Goal: Task Accomplishment & Management: Complete application form

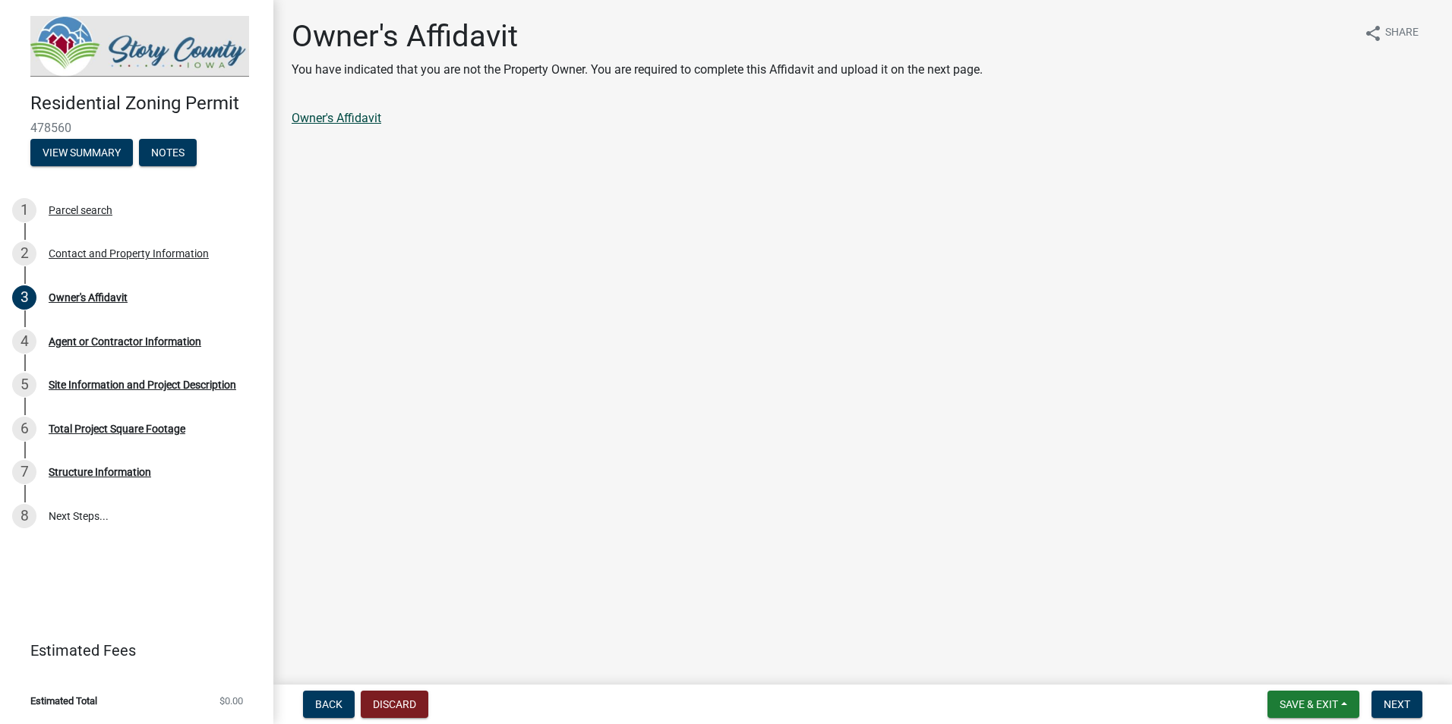
click at [352, 120] on link "Owner's Affidavit" at bounding box center [337, 118] width 90 height 14
click at [1387, 695] on button "Next" at bounding box center [1396, 704] width 51 height 27
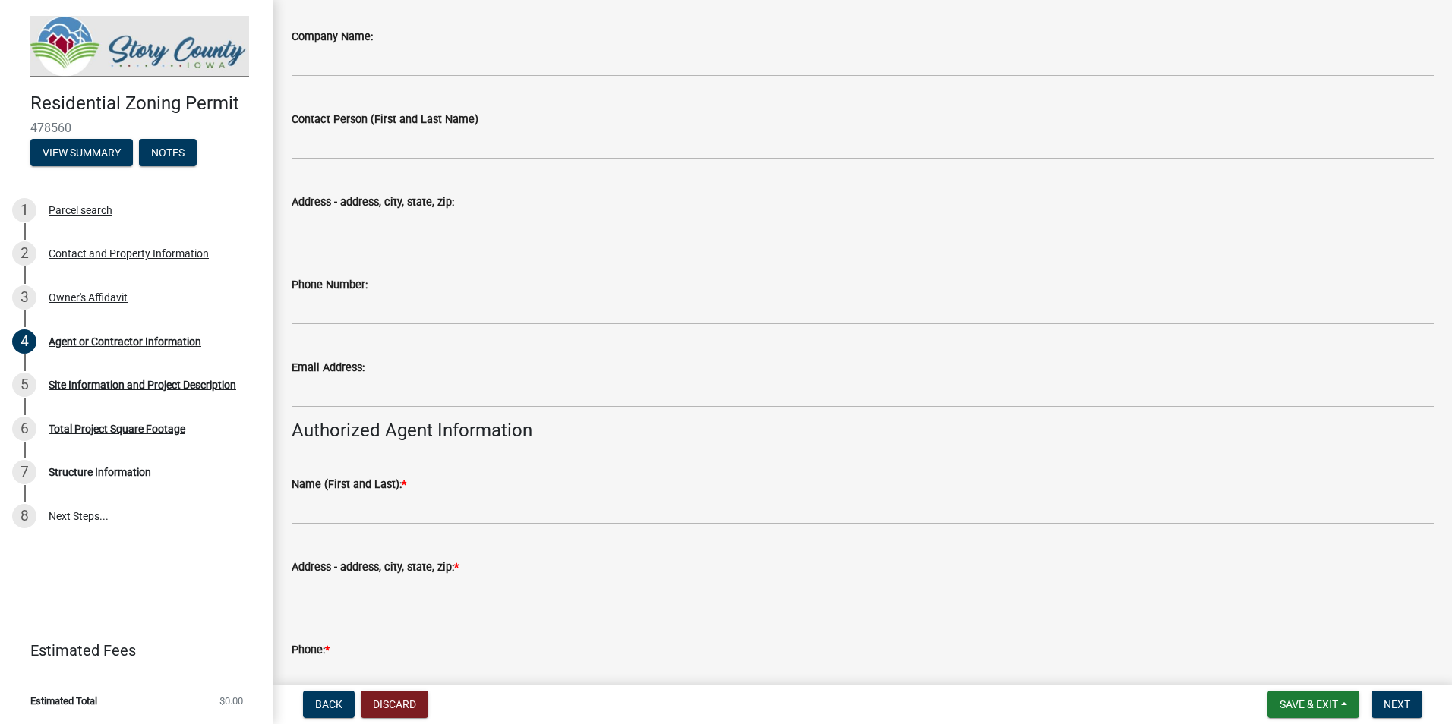
scroll to position [152, 0]
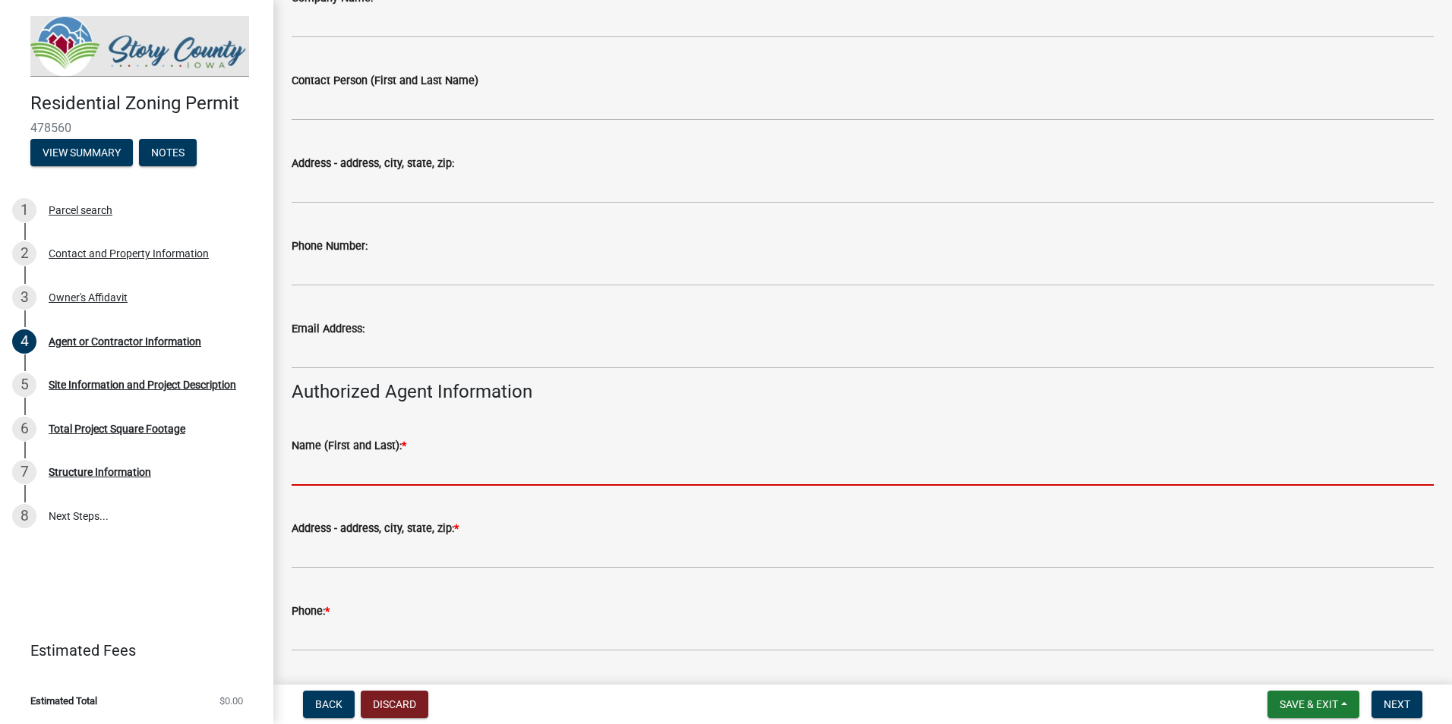
click at [393, 474] on input "Name (First and Last): *" at bounding box center [863, 470] width 1142 height 31
type input "[PERSON_NAME]"
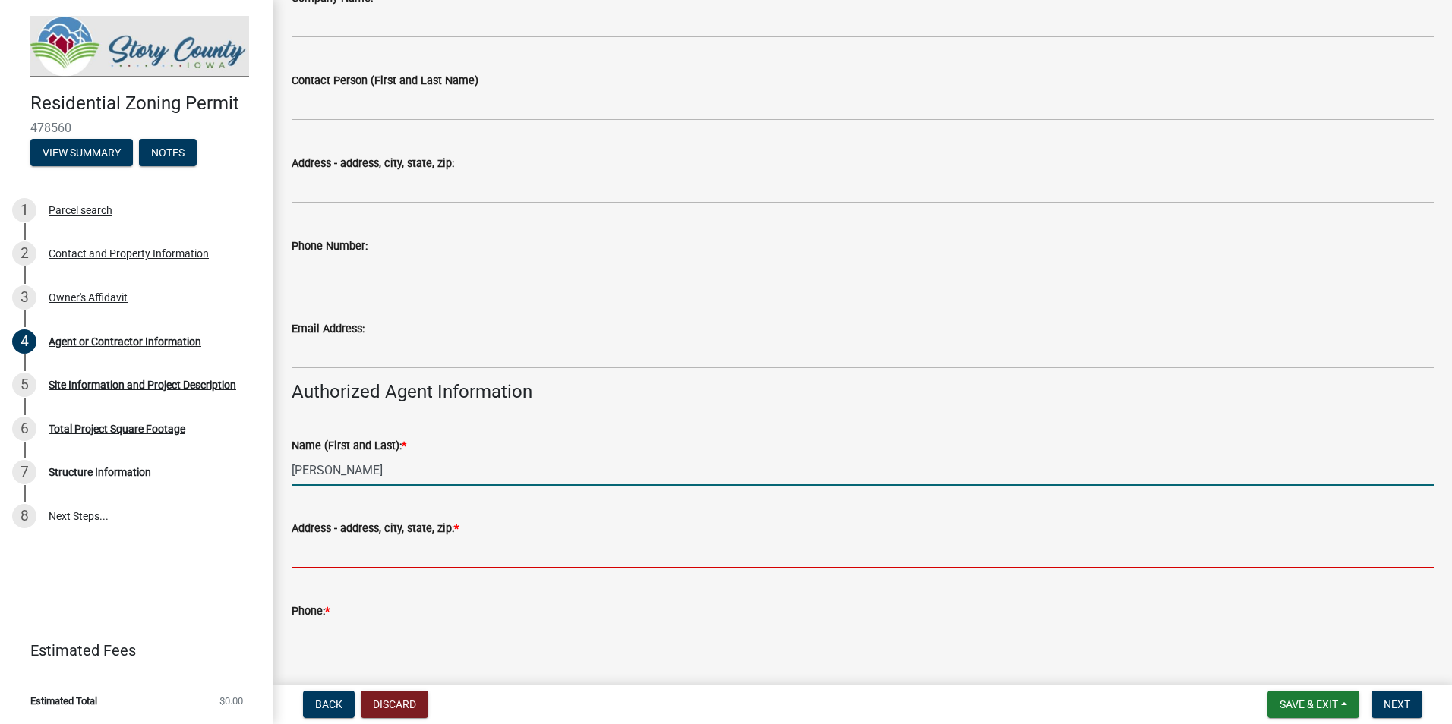
type input "[STREET_ADDRESS]"
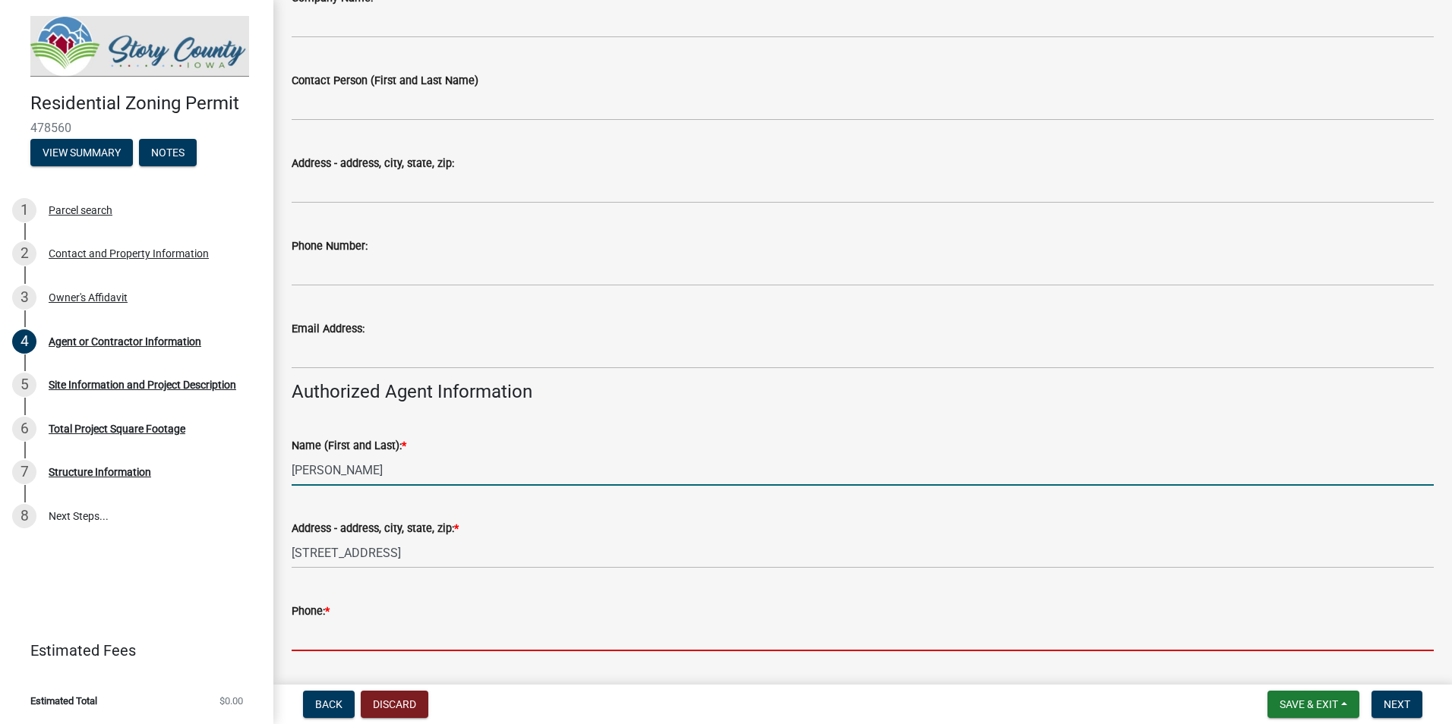
type input "6419909105"
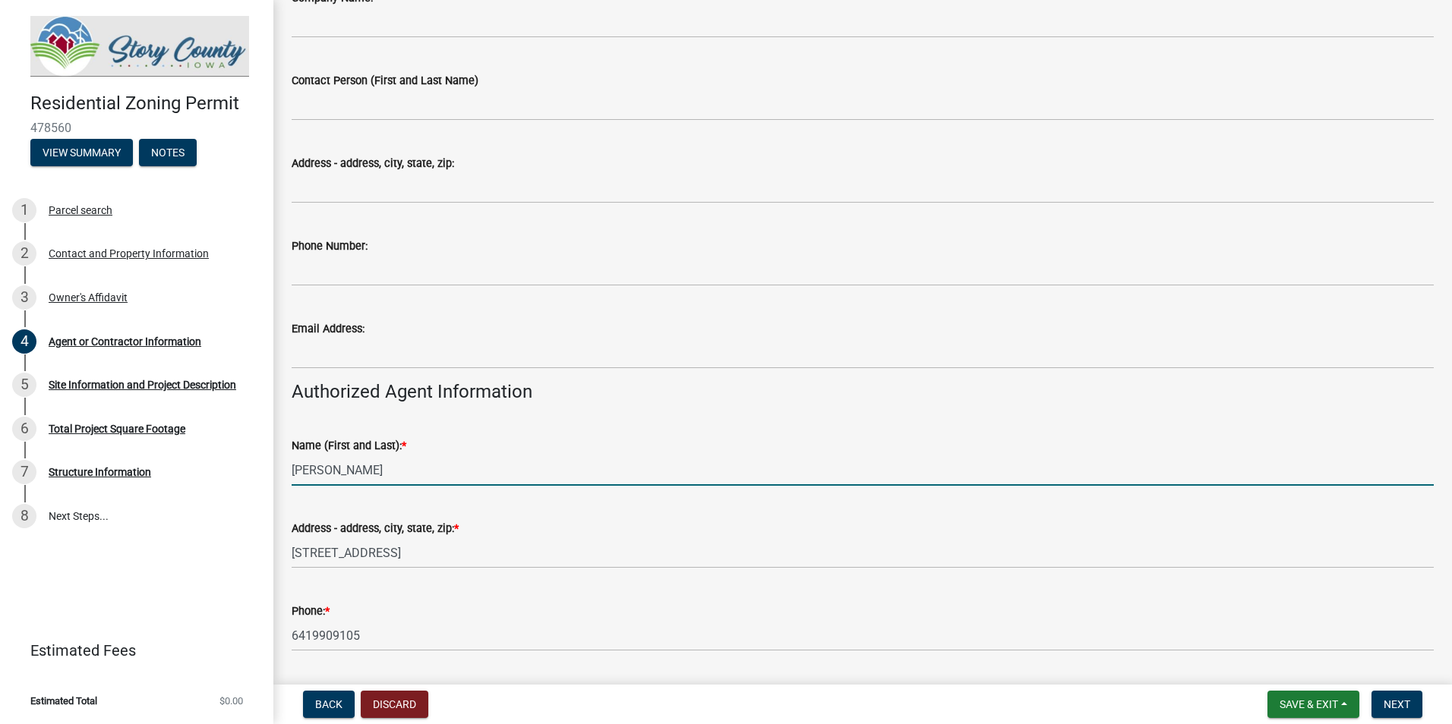
type input "[PERSON_NAME][EMAIL_ADDRESS][DOMAIN_NAME]"
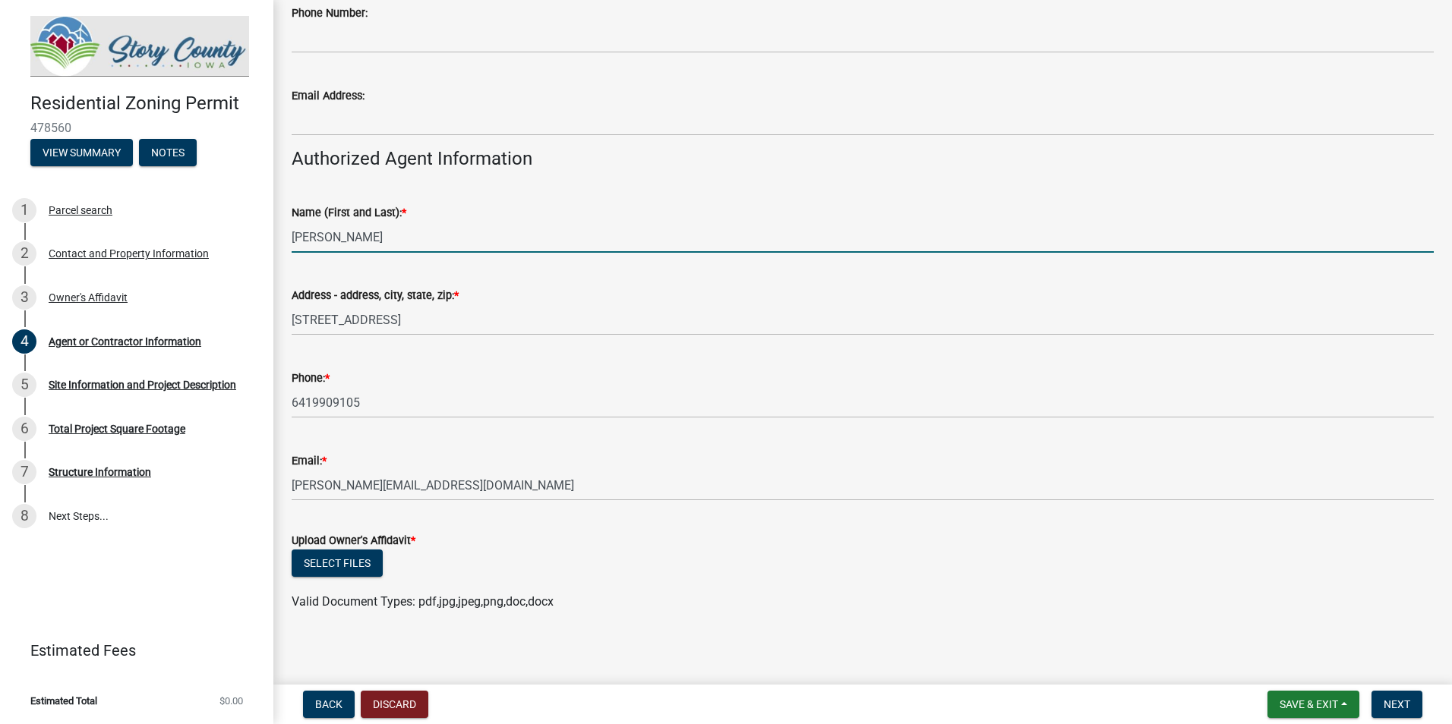
scroll to position [390, 0]
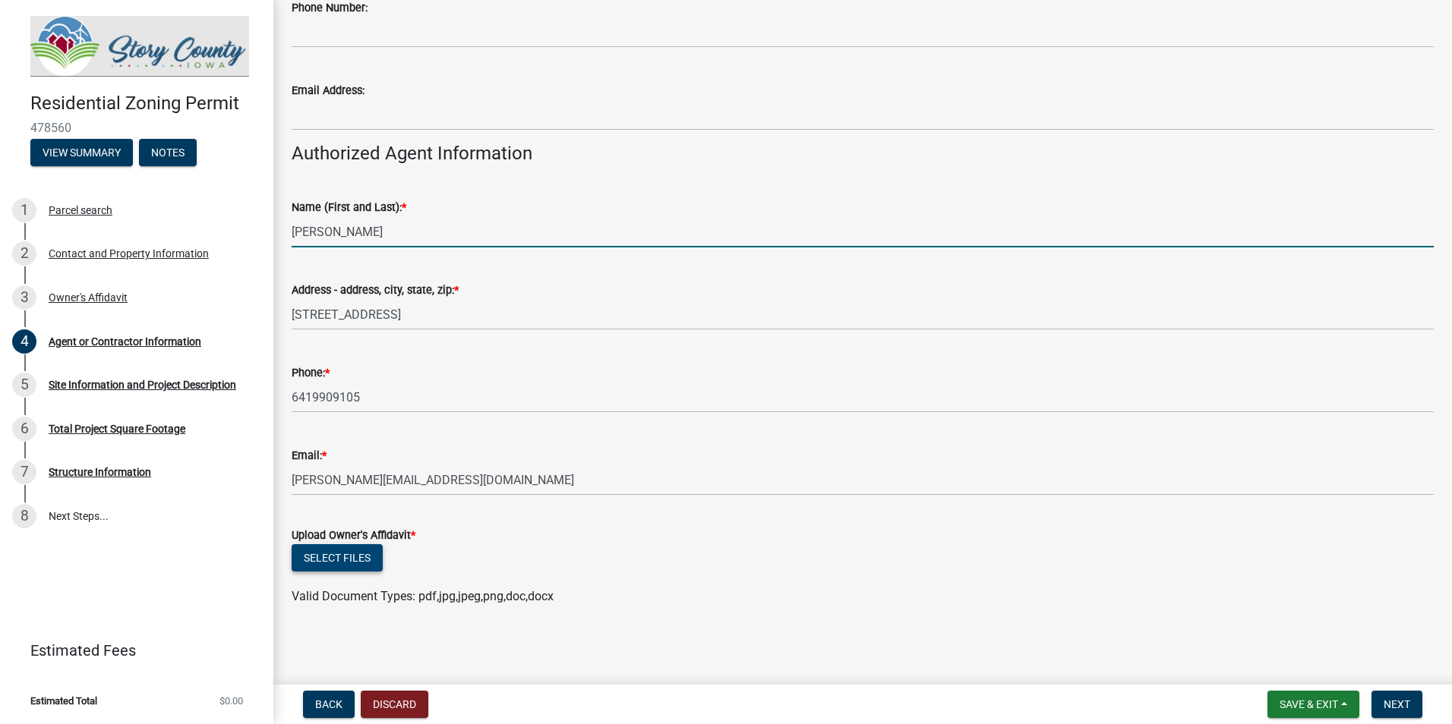
click at [369, 562] on button "Select files" at bounding box center [337, 557] width 91 height 27
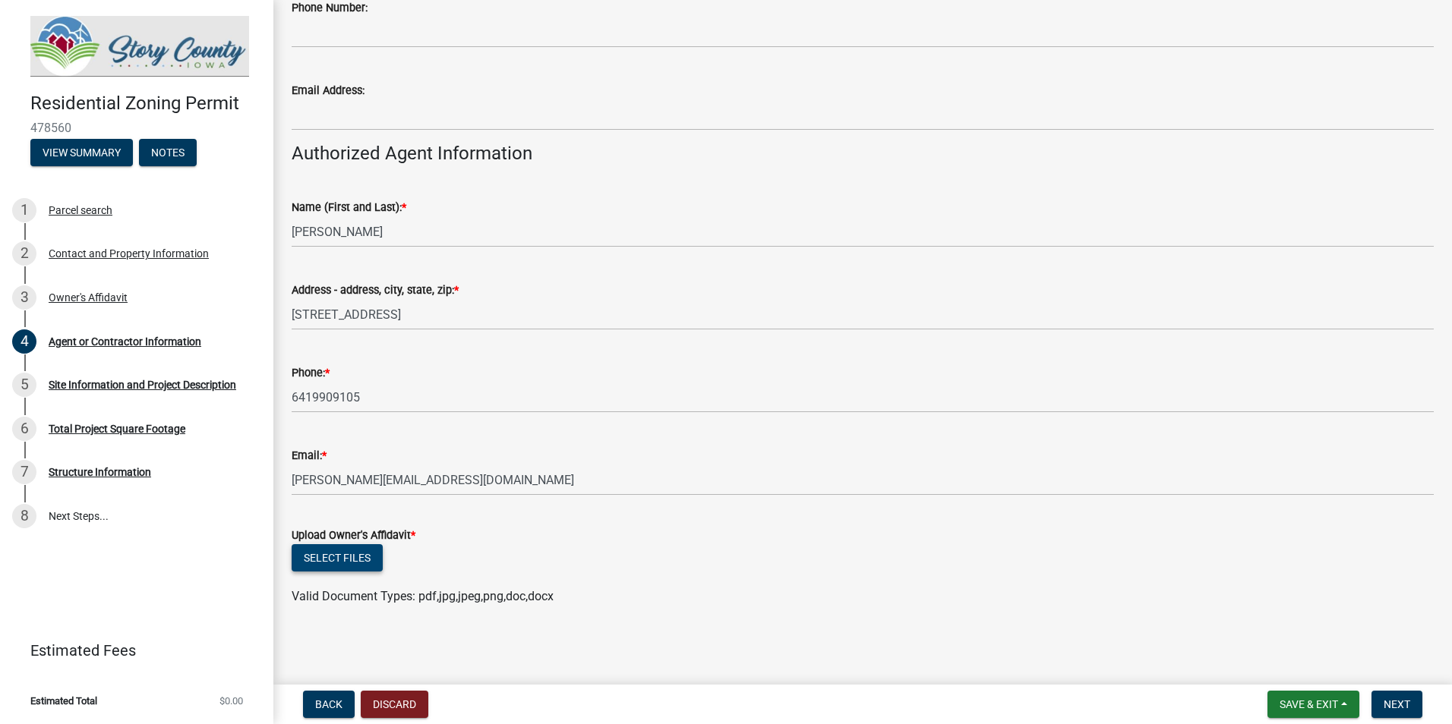
click at [357, 560] on button "Select files" at bounding box center [337, 557] width 91 height 27
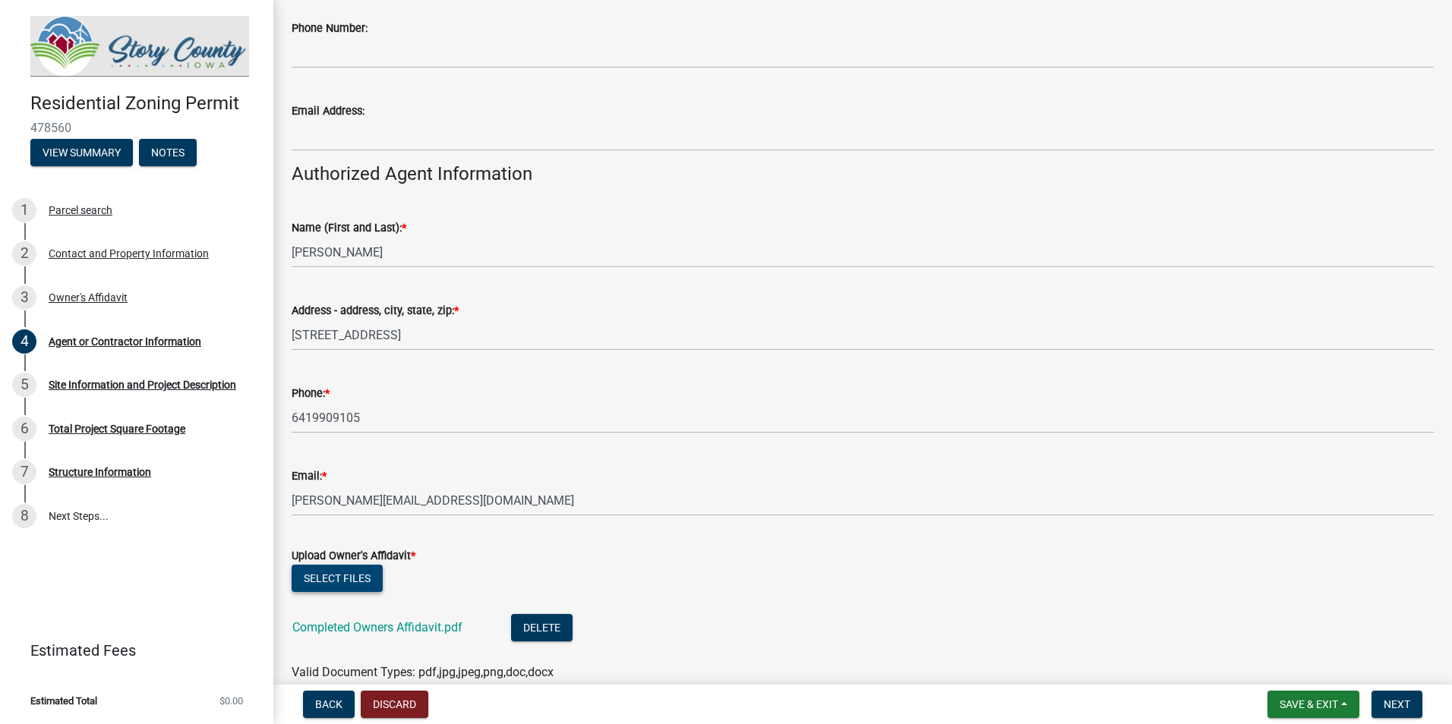
scroll to position [446, 0]
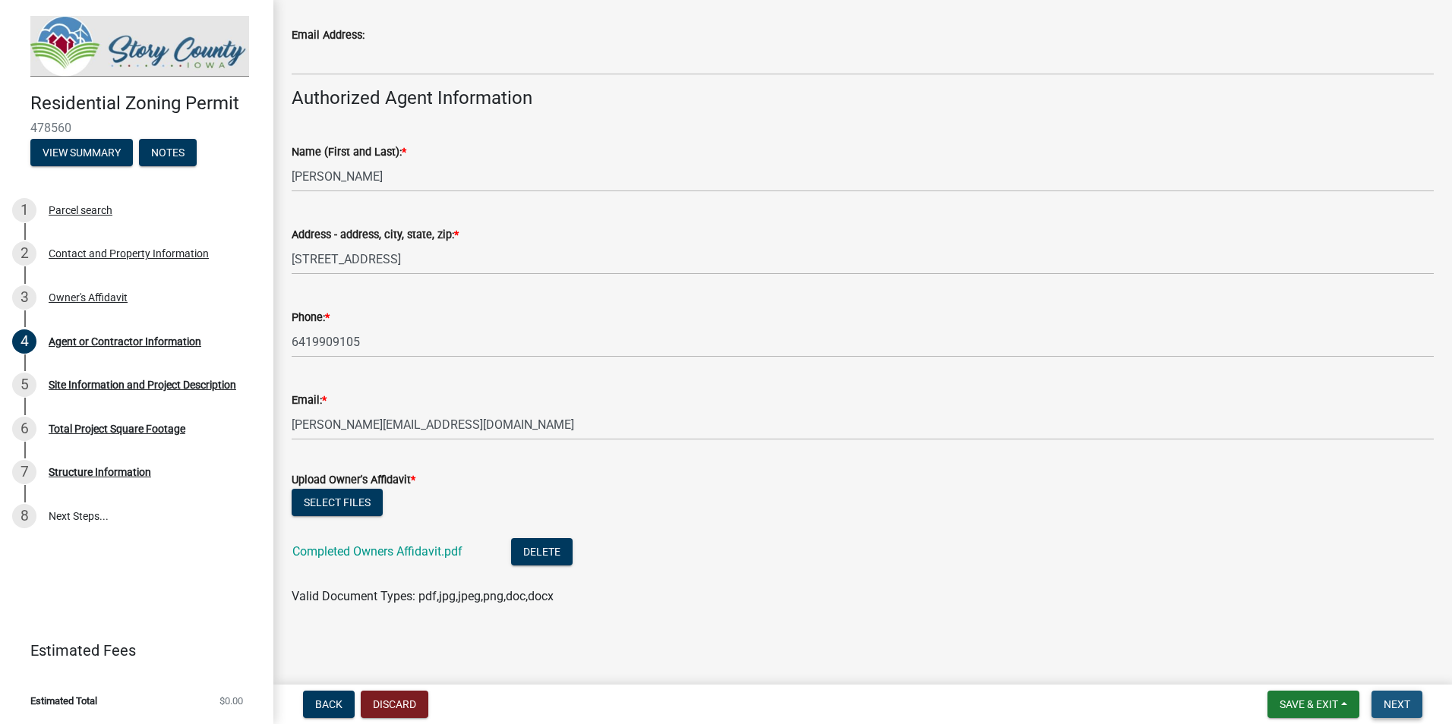
click at [1393, 692] on button "Next" at bounding box center [1396, 704] width 51 height 27
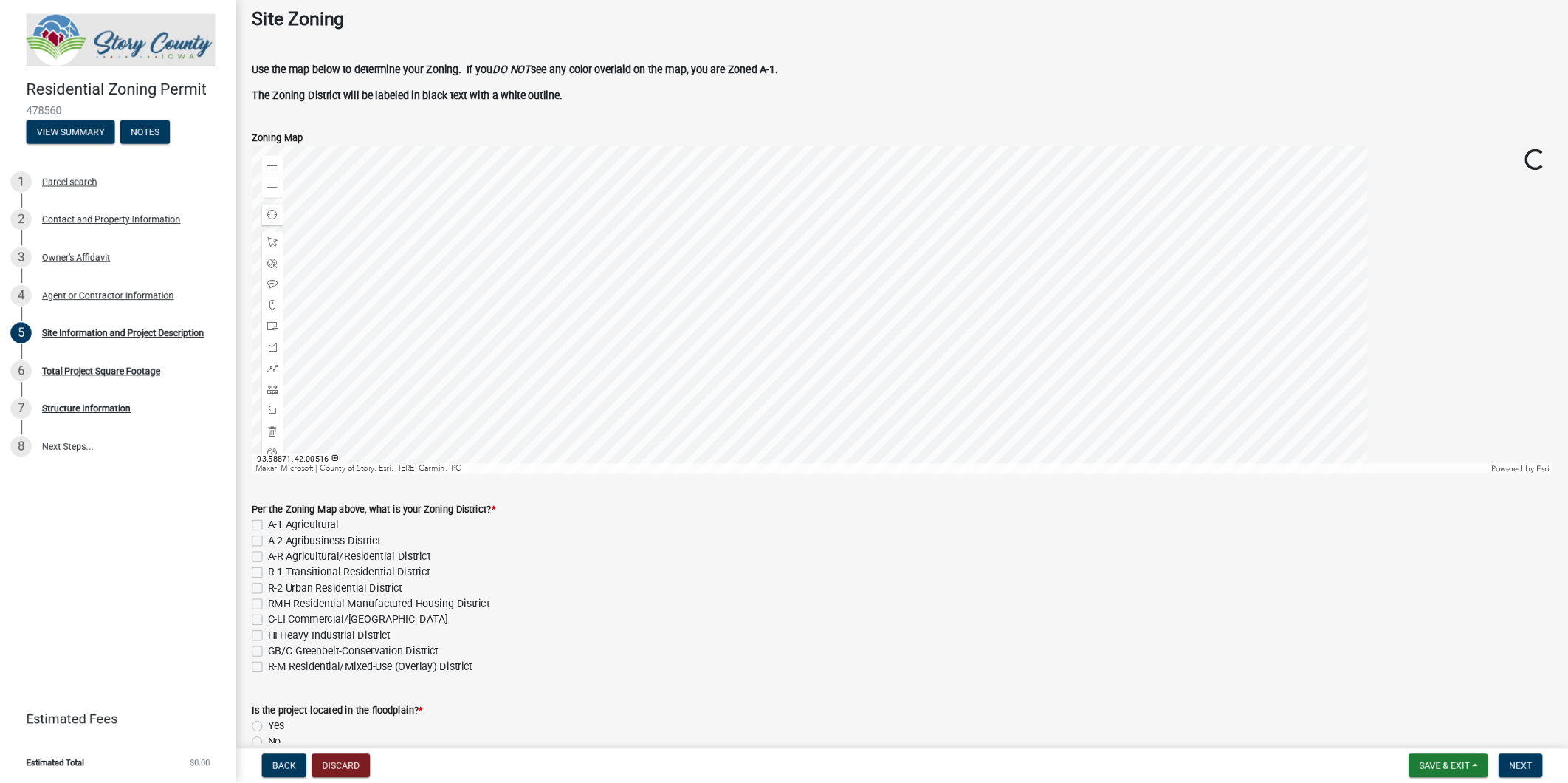
scroll to position [74, 0]
drag, startPoint x: 979, startPoint y: 656, endPoint x: 975, endPoint y: 737, distance: 81.1
click at [975, 704] on div "Per the Zoning Map above, what is your Zoning District? * A-1 Agricultural A-2 …" at bounding box center [1015, 661] width 1463 height 195
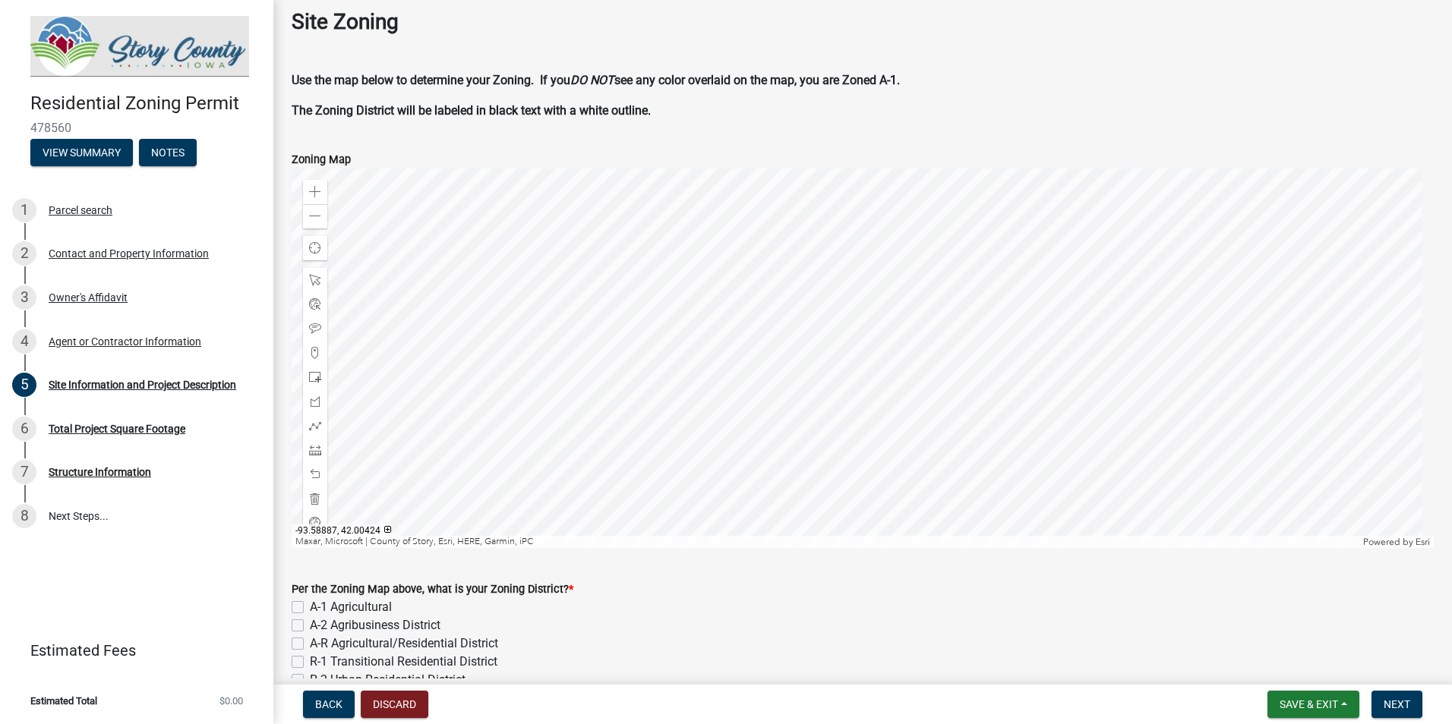
click at [718, 553] on wm-data-entity-input "Zoning Map Zoom in Zoom out Find my location Maxar, Microsoft | County of Story…" at bounding box center [863, 347] width 1142 height 430
click at [791, 319] on div at bounding box center [863, 359] width 1142 height 380
click at [792, 582] on div "Per the Zoning Map above, what is your Zoning District? *" at bounding box center [863, 589] width 1142 height 18
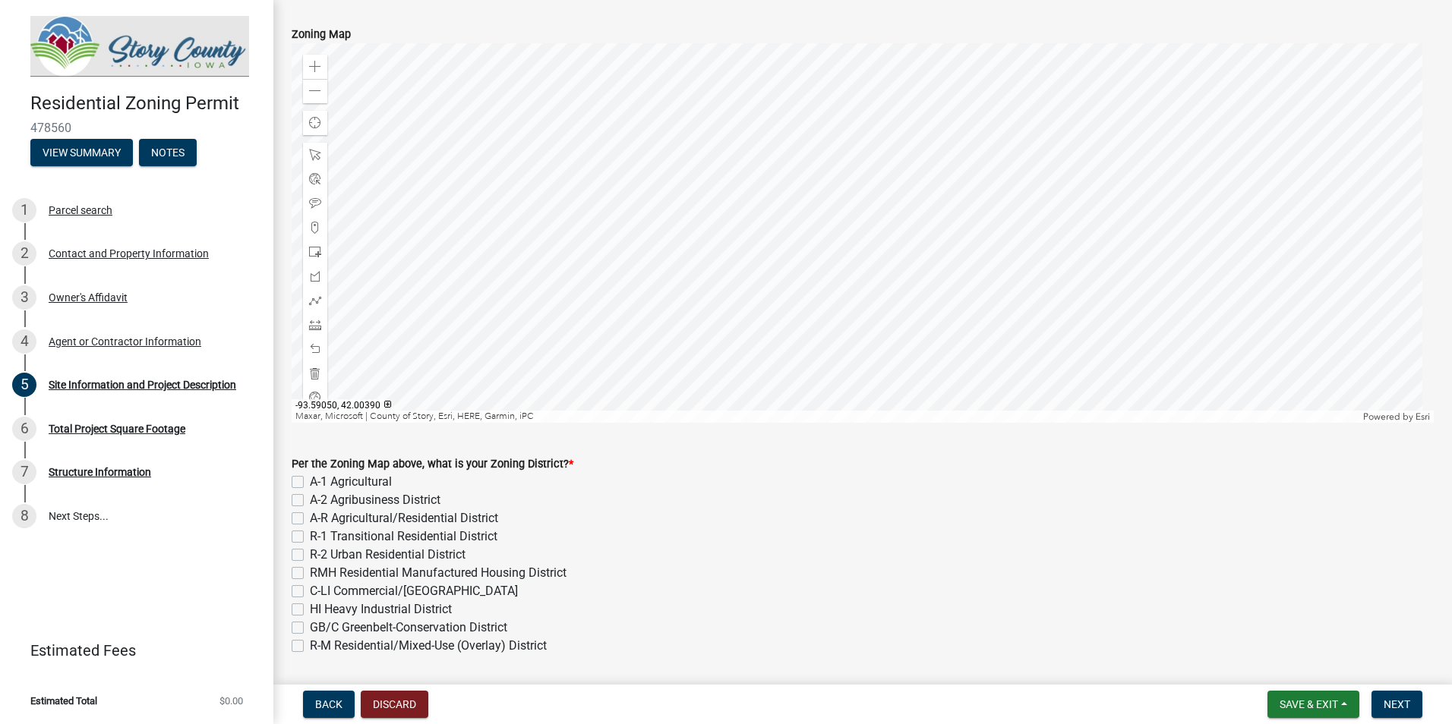
scroll to position [228, 0]
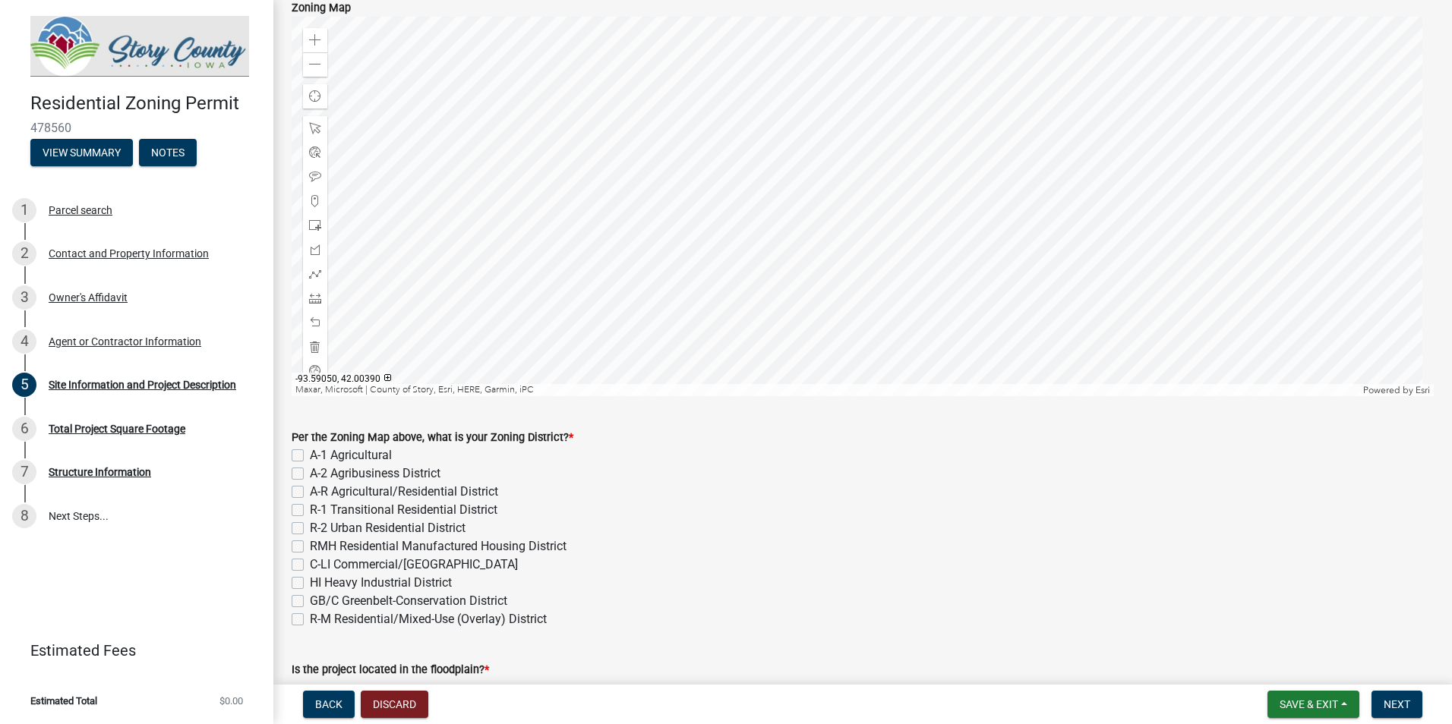
click at [310, 563] on label "C-LI Commercial/[GEOGRAPHIC_DATA]" at bounding box center [414, 565] width 208 height 18
click at [310, 563] on input "C-LI Commercial/[GEOGRAPHIC_DATA]" at bounding box center [315, 561] width 10 height 10
checkbox input "true"
checkbox input "false"
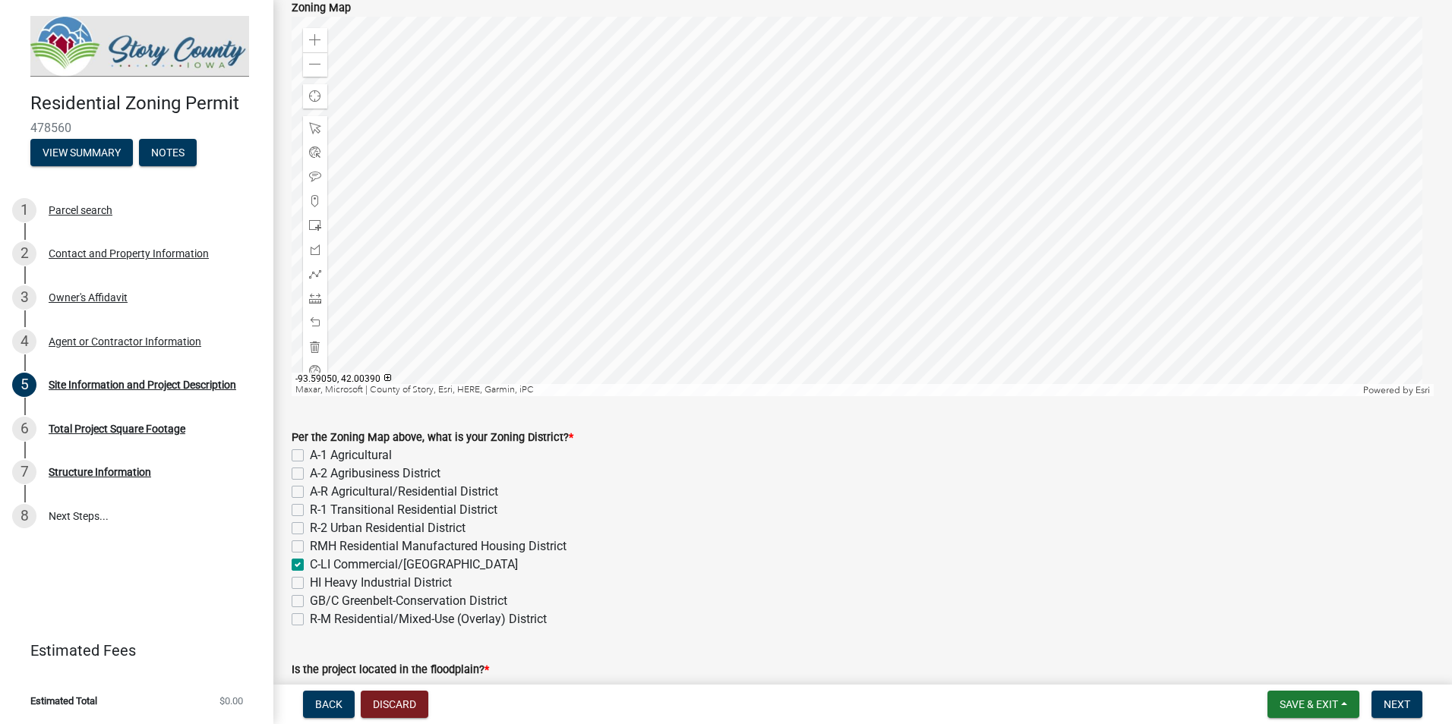
checkbox input "false"
checkbox input "true"
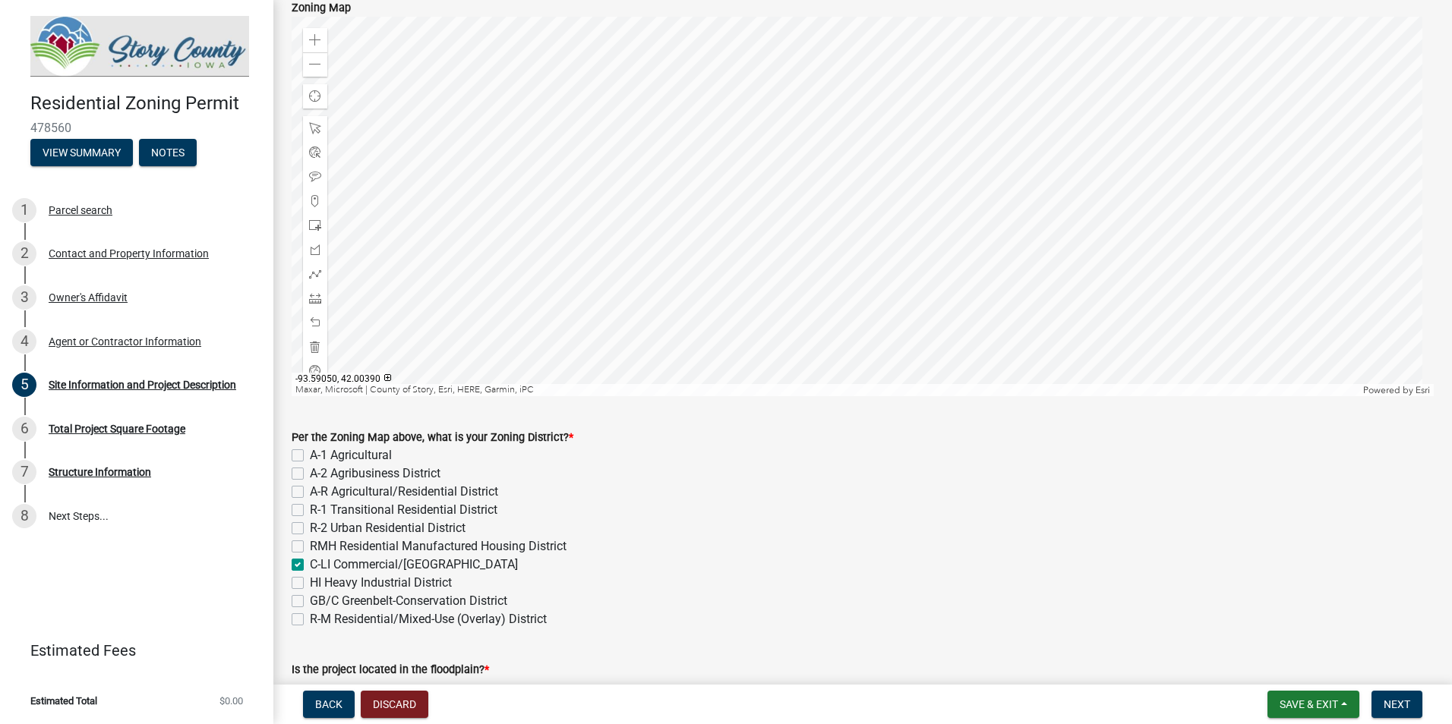
checkbox input "false"
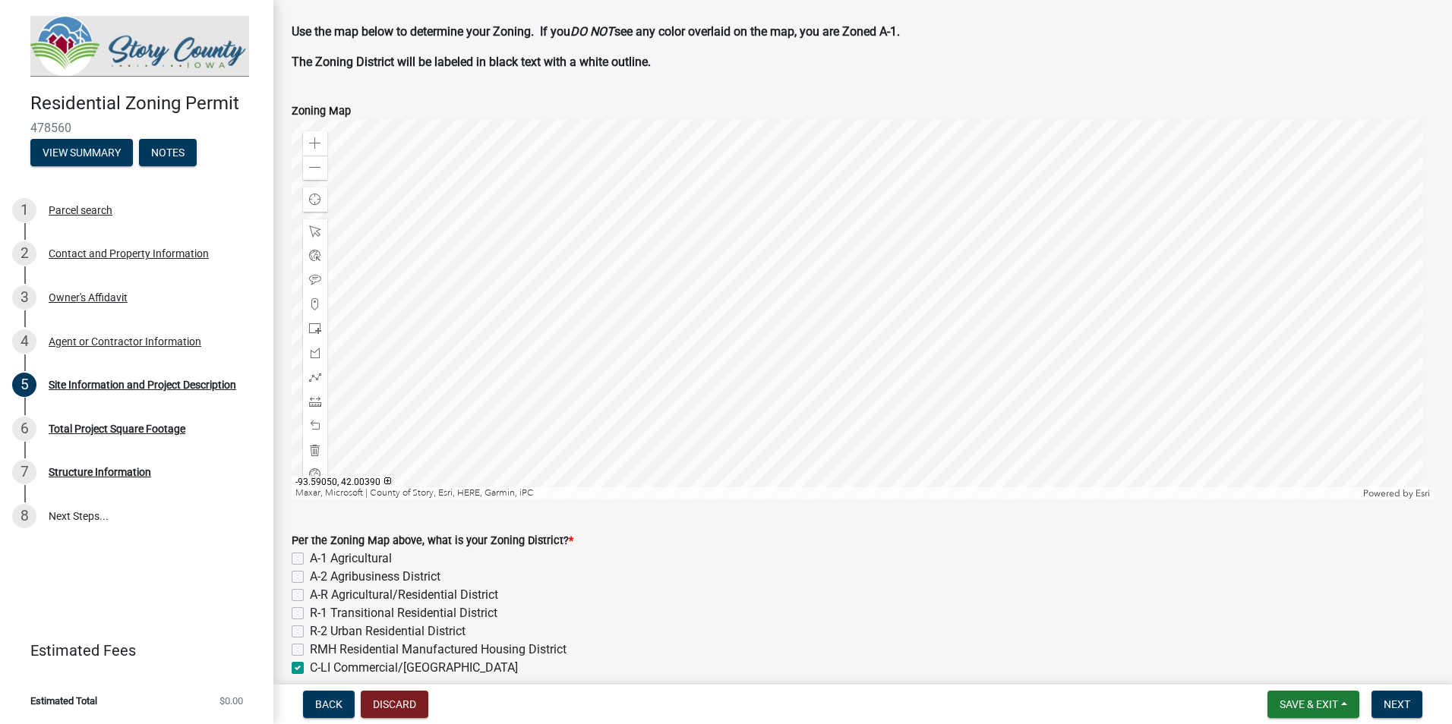
scroll to position [76, 0]
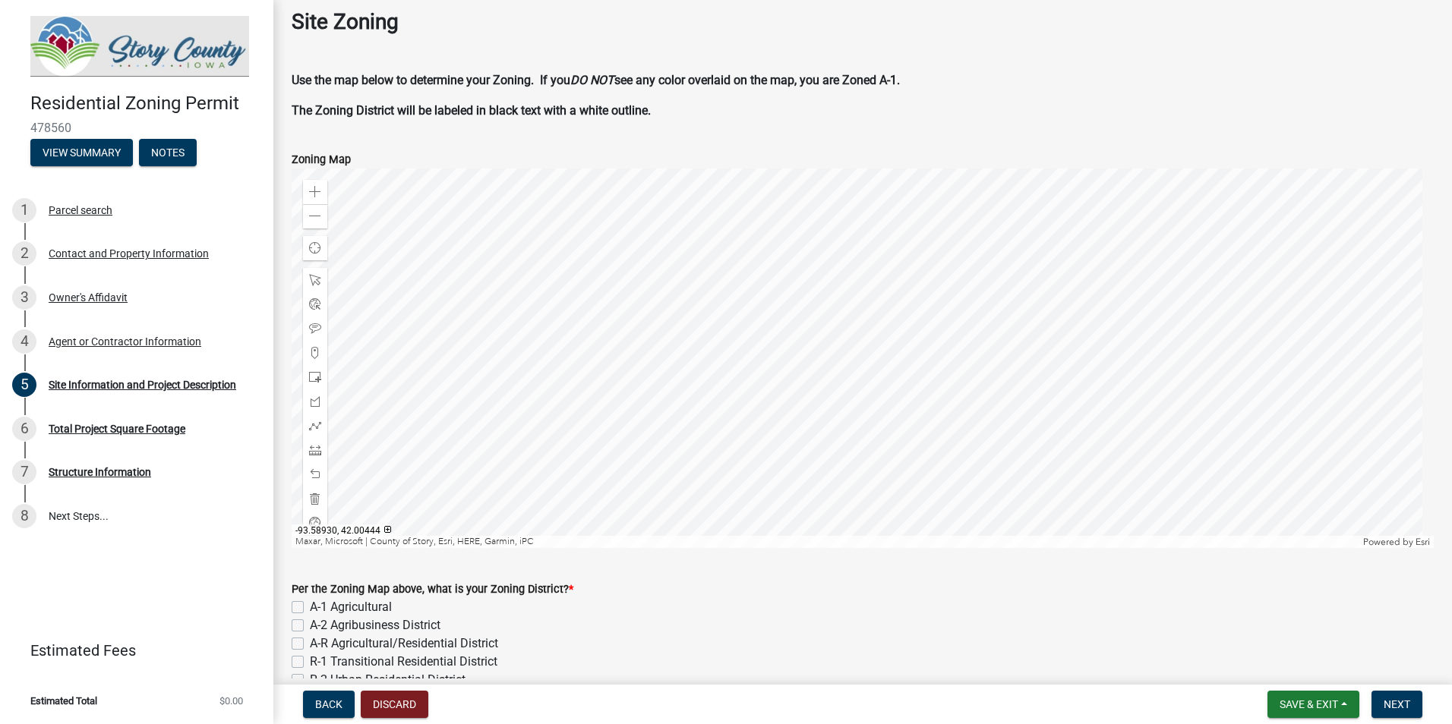
click at [805, 428] on div at bounding box center [863, 359] width 1142 height 380
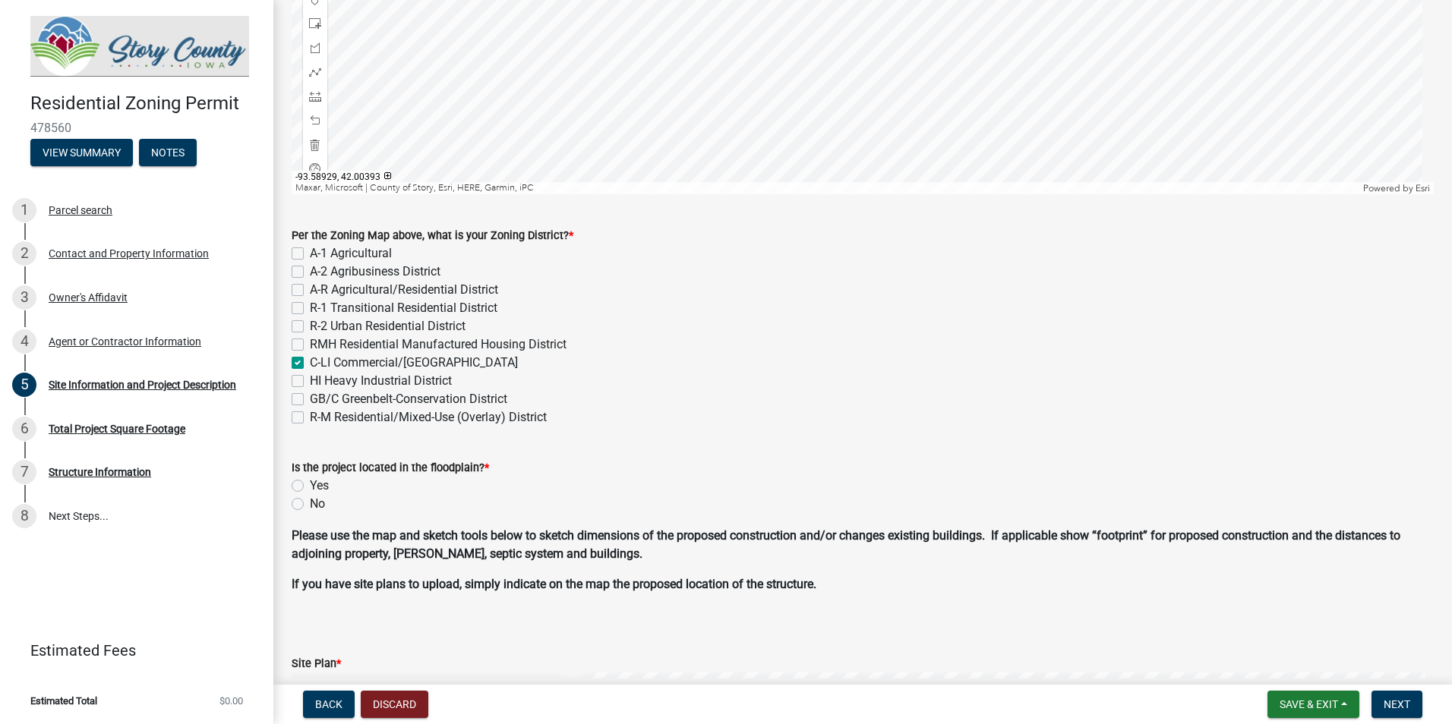
scroll to position [456, 0]
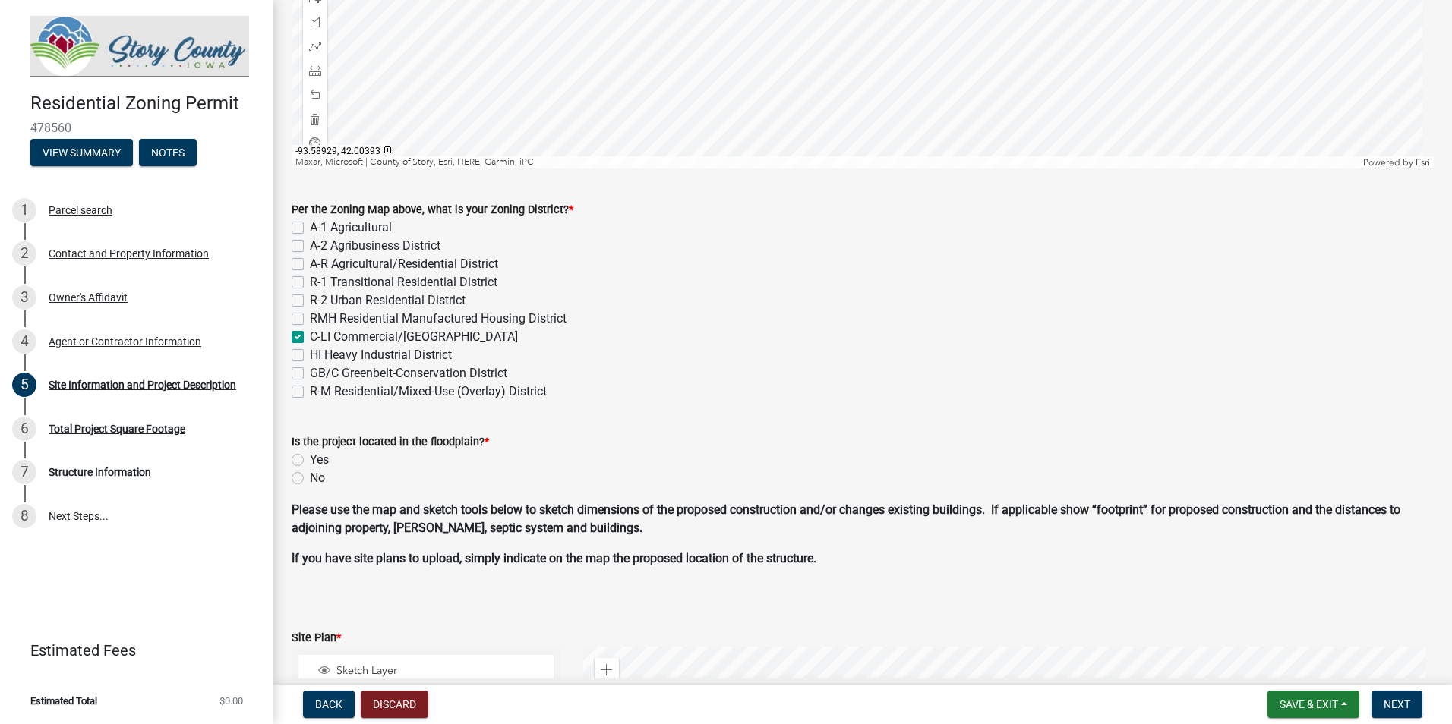
click at [324, 462] on label "Yes" at bounding box center [319, 460] width 19 height 18
click at [320, 461] on input "Yes" at bounding box center [315, 456] width 10 height 10
radio input "true"
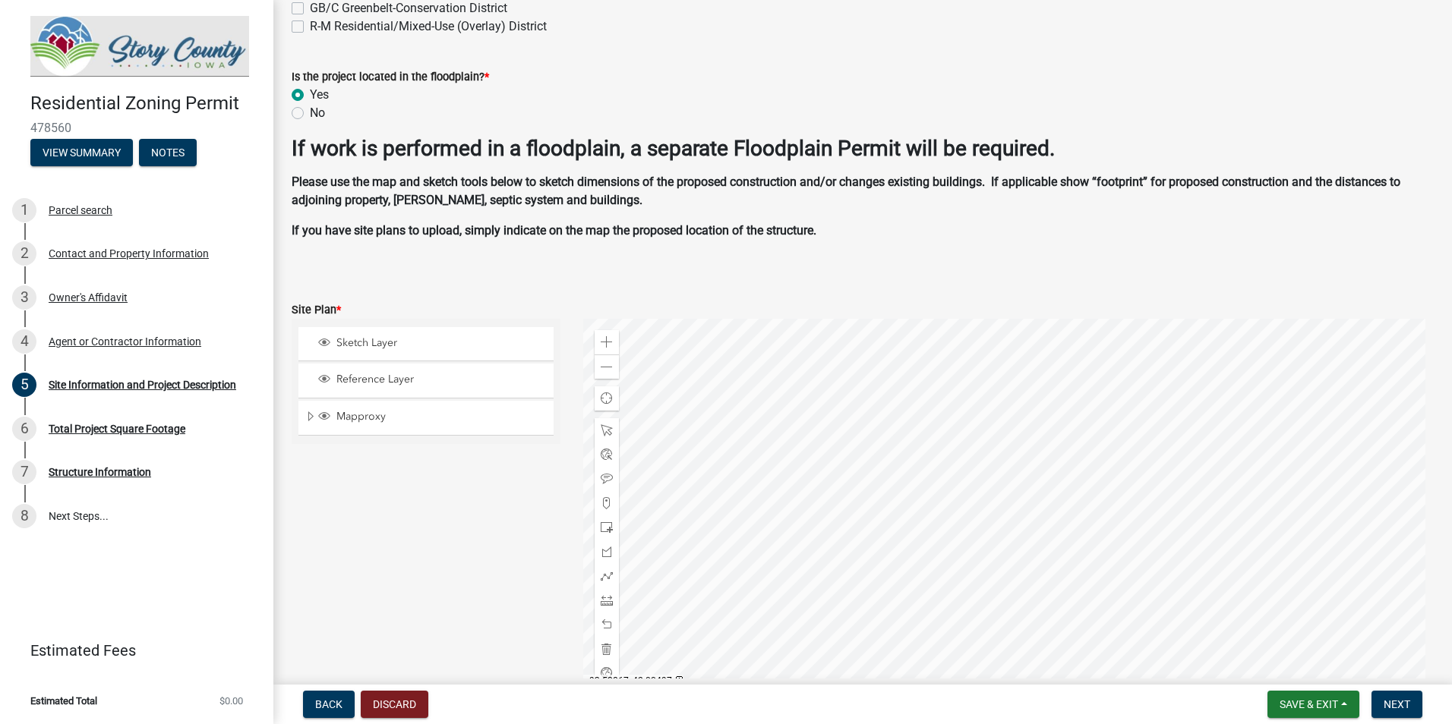
scroll to position [797, 0]
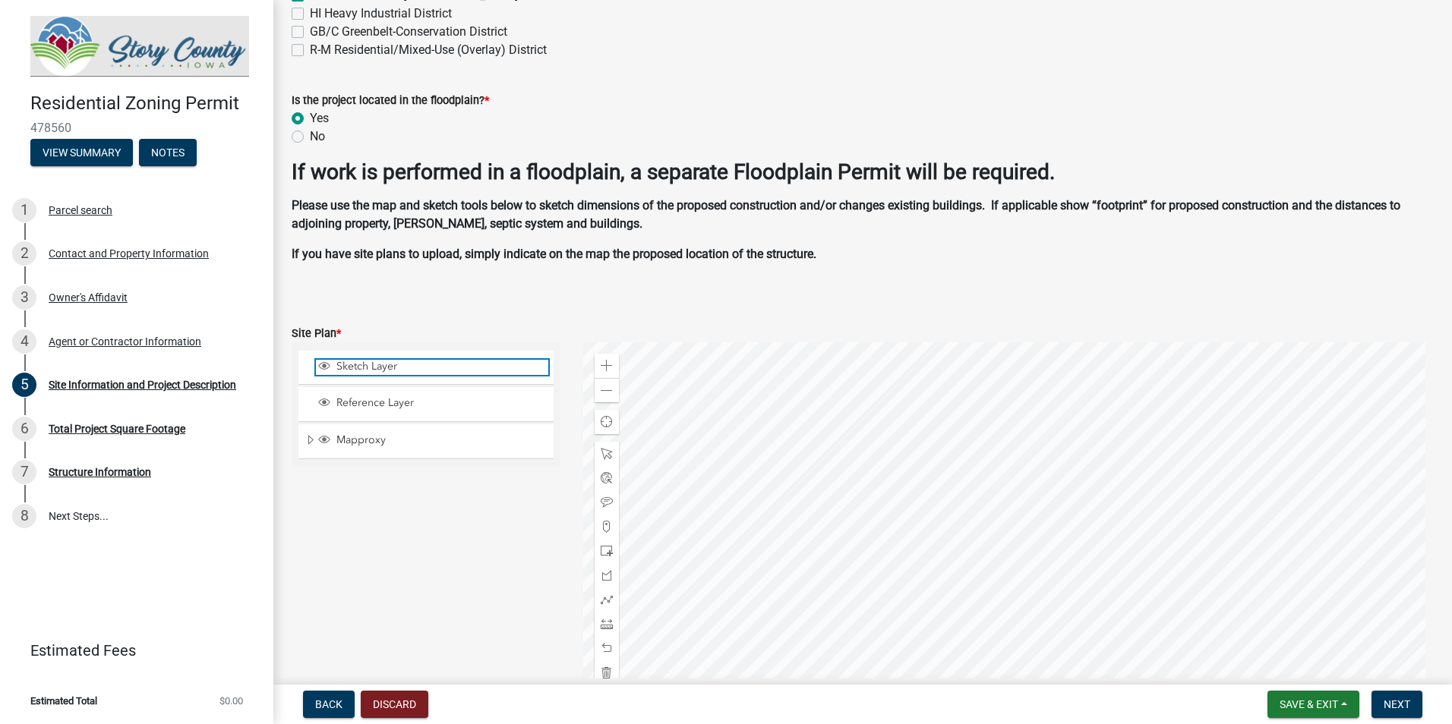
click at [404, 366] on span "Sketch Layer" at bounding box center [441, 367] width 216 height 14
click at [381, 364] on span "Sketch Layer" at bounding box center [441, 367] width 216 height 14
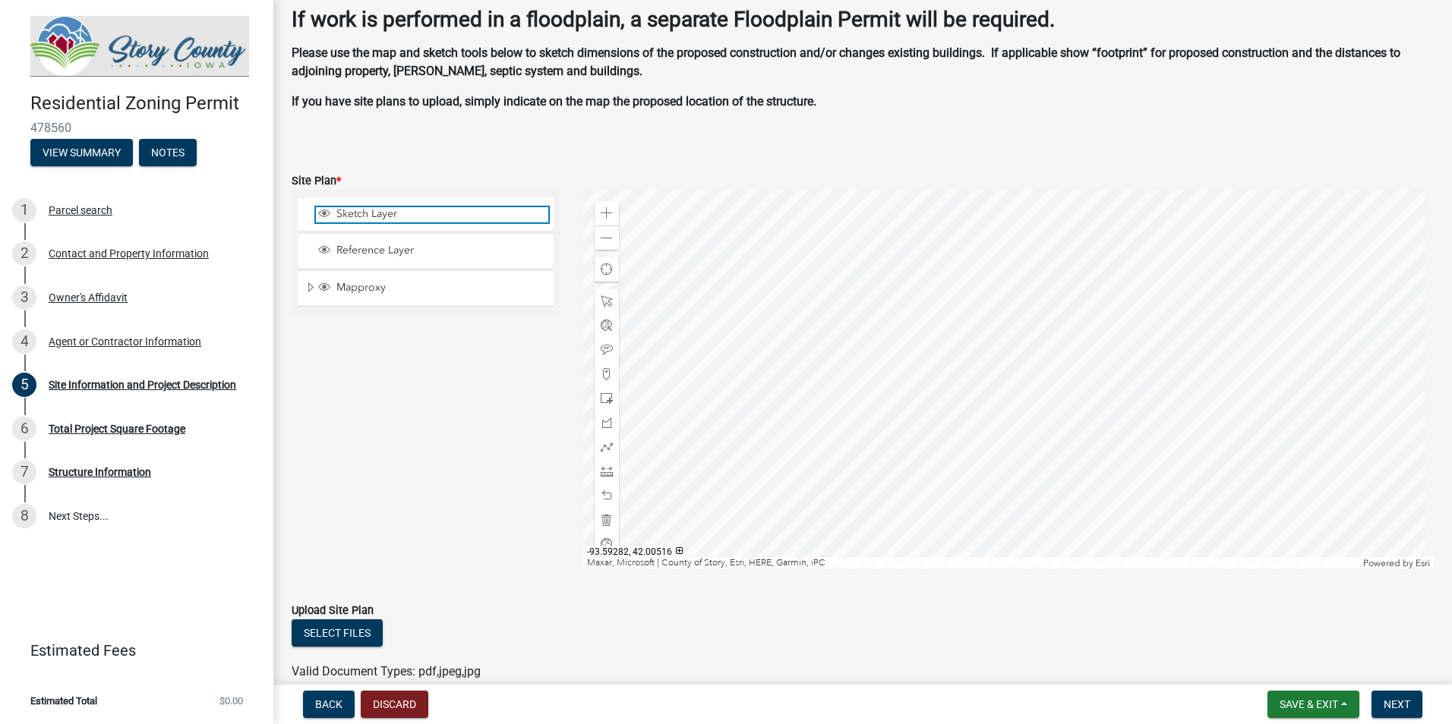
scroll to position [1025, 0]
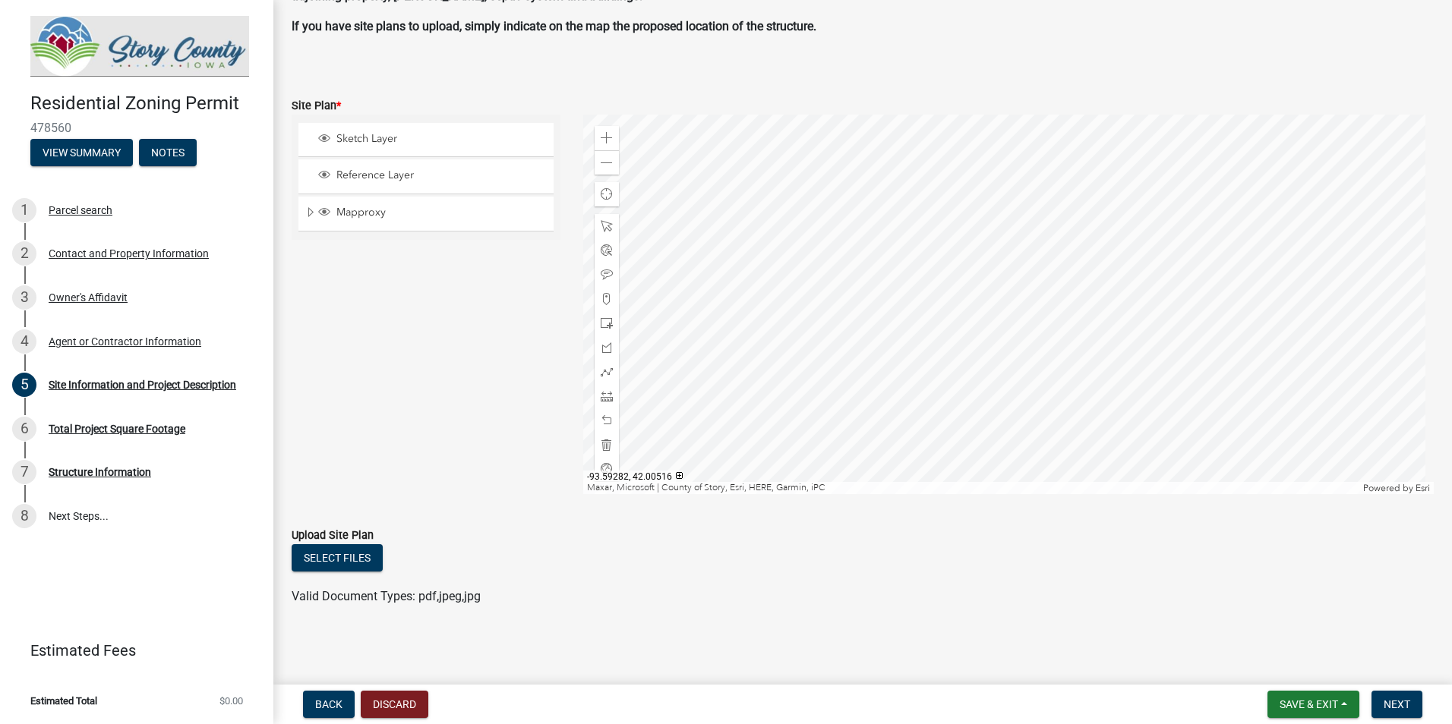
click at [1429, 707] on div "Back Discard Save & Exit Save Save & Exit Next" at bounding box center [863, 704] width 1154 height 27
click at [1402, 709] on span "Next" at bounding box center [1397, 705] width 27 height 12
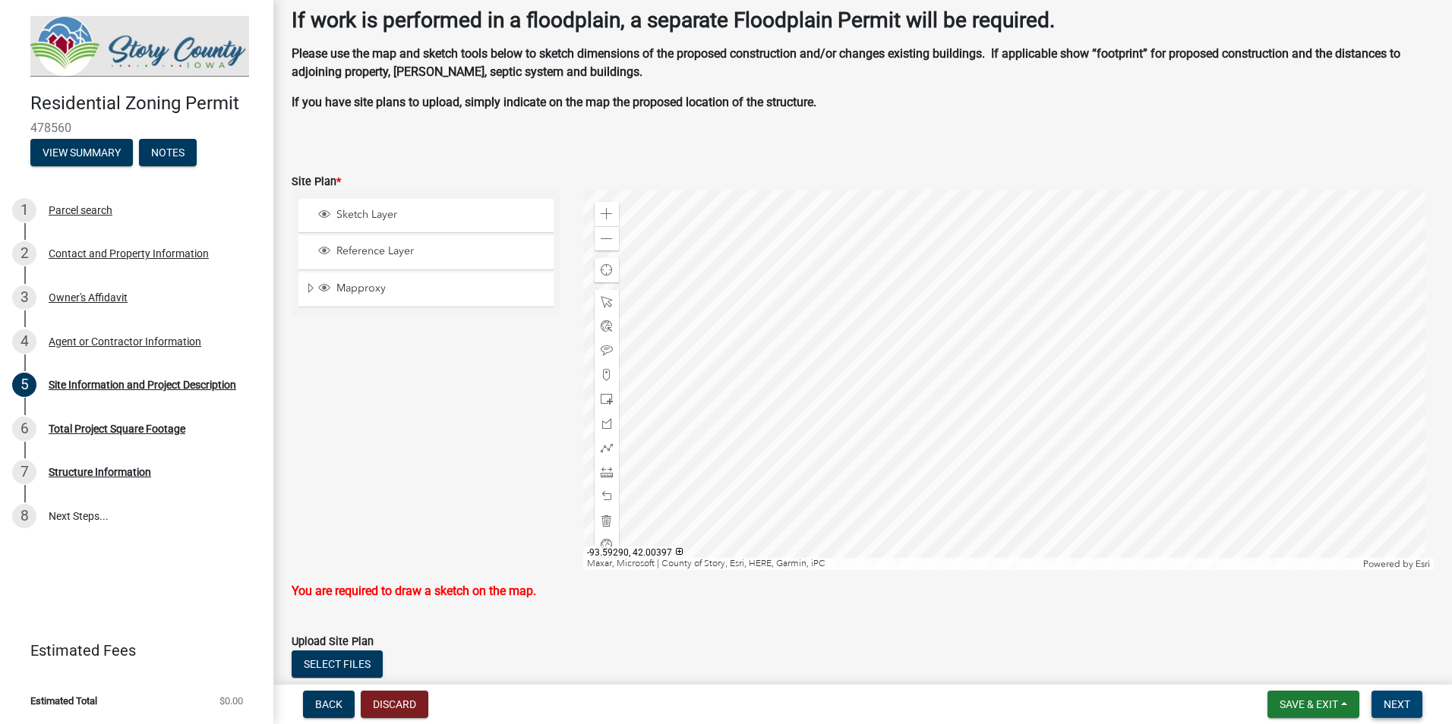
scroll to position [873, 0]
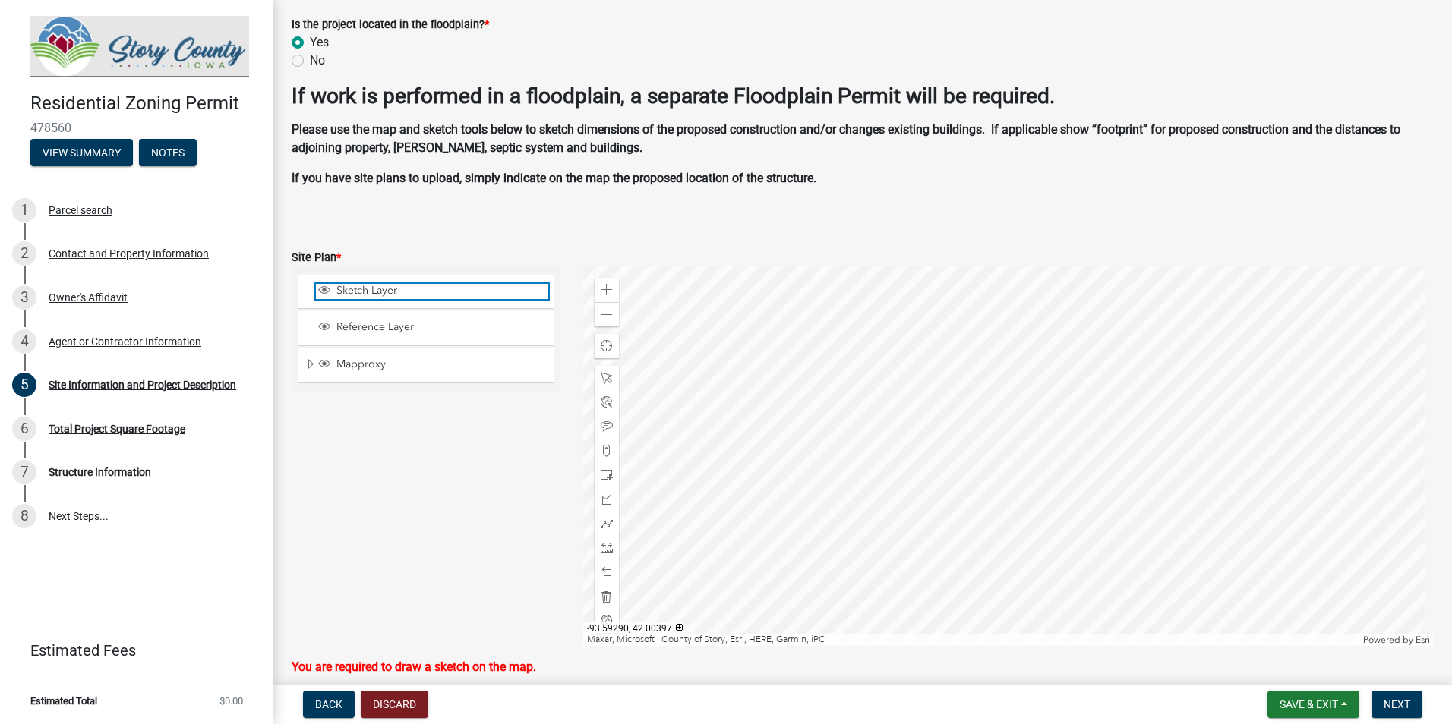
click at [381, 292] on span "Sketch Layer" at bounding box center [441, 291] width 216 height 14
click at [601, 475] on span at bounding box center [607, 475] width 12 height 12
click at [1030, 491] on div at bounding box center [1008, 457] width 851 height 380
click at [1039, 497] on div at bounding box center [1008, 457] width 851 height 380
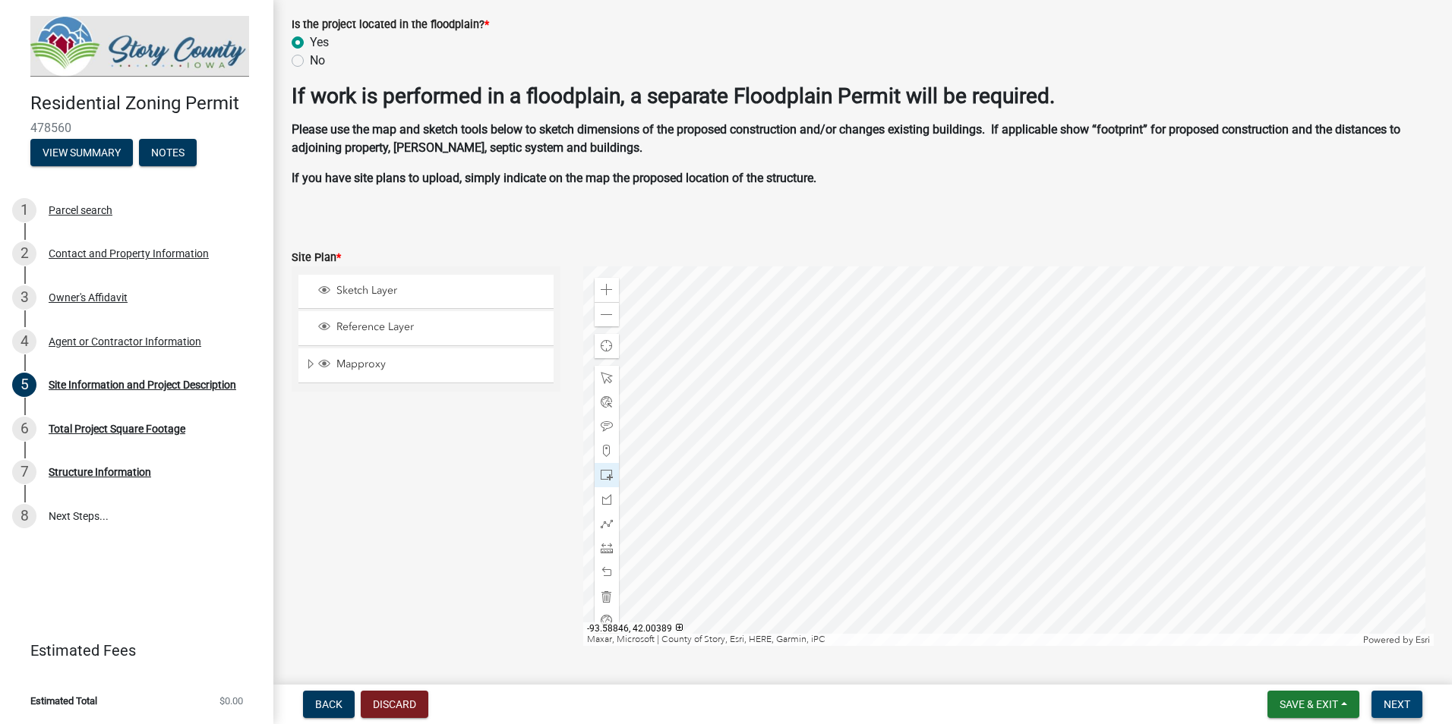
click at [1396, 703] on span "Next" at bounding box center [1397, 705] width 27 height 12
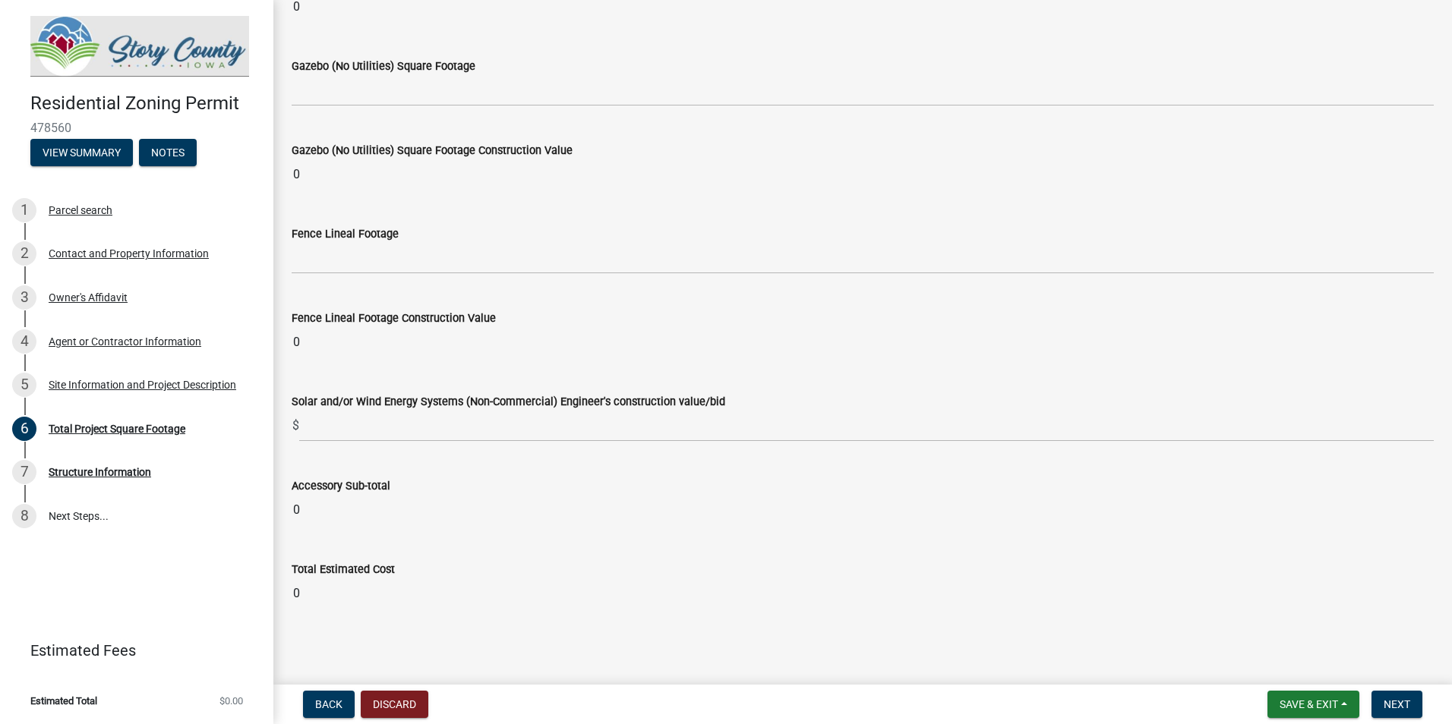
scroll to position [5986, 0]
click at [1383, 706] on button "Next" at bounding box center [1396, 704] width 51 height 27
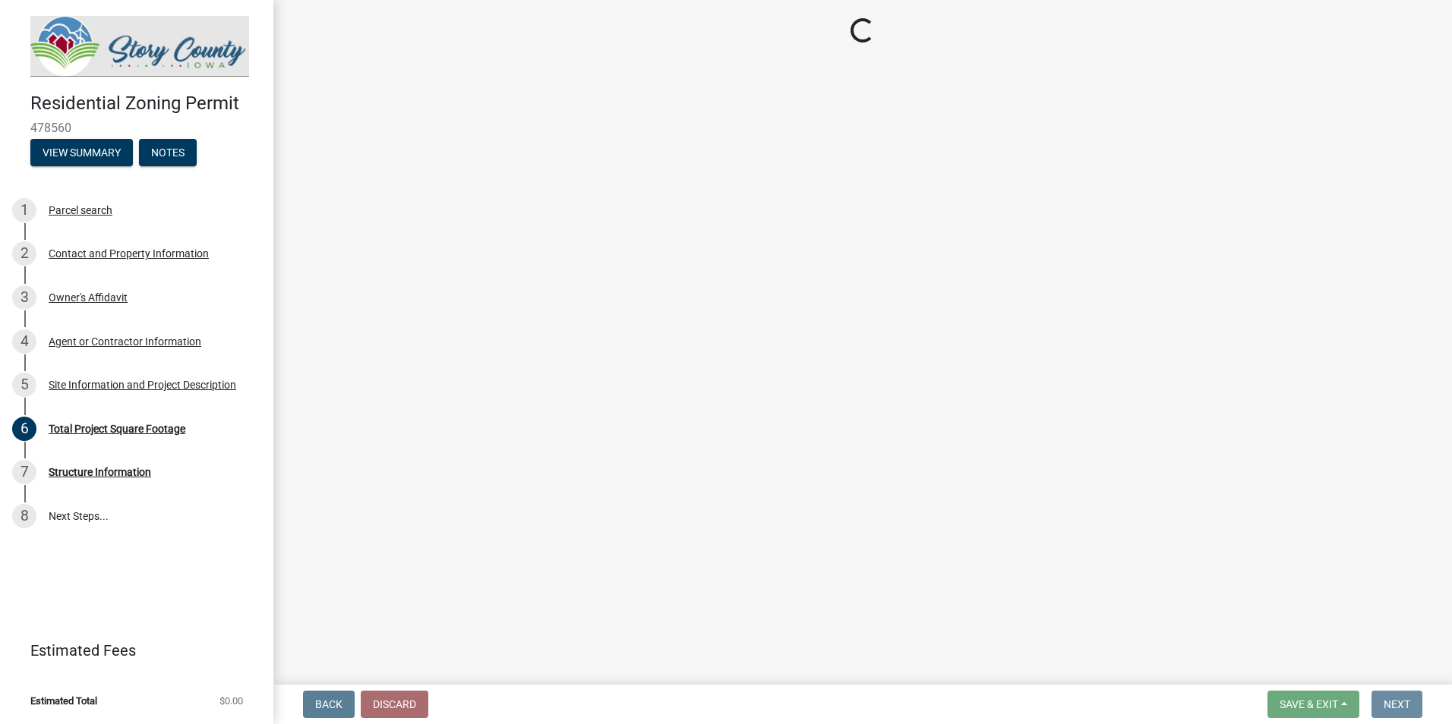
scroll to position [0, 0]
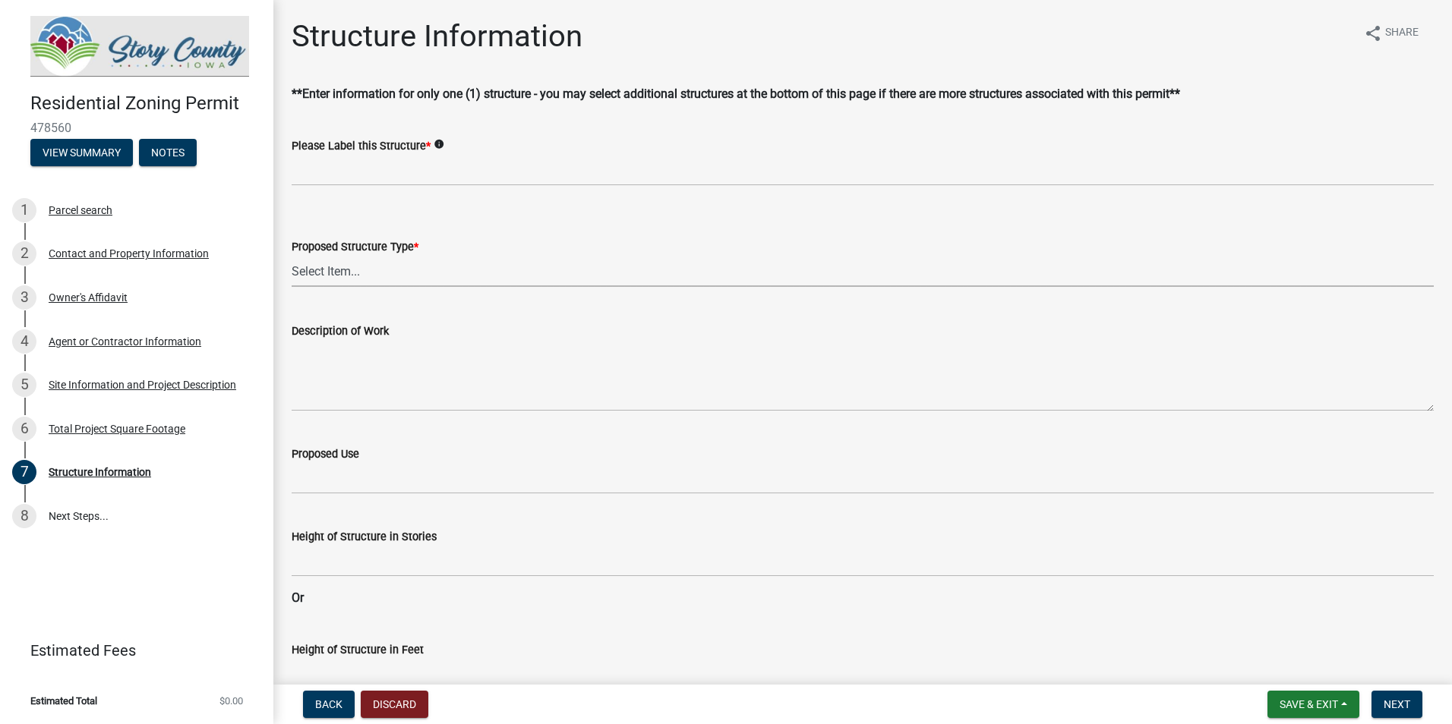
click at [421, 269] on select "Select Item... ACC BLD - ACCESSORY BUILDING ACC BLD ADD - ACCESSORY BUILDING AD…" at bounding box center [863, 271] width 1142 height 31
click at [292, 256] on select "Select Item... ACC BLD - ACCESSORY BUILDING ACC BLD ADD - ACCESSORY BUILDING AD…" at bounding box center [863, 271] width 1142 height 31
select select "3bb0707d-700d-453b-be8b-4c33de34bfd3"
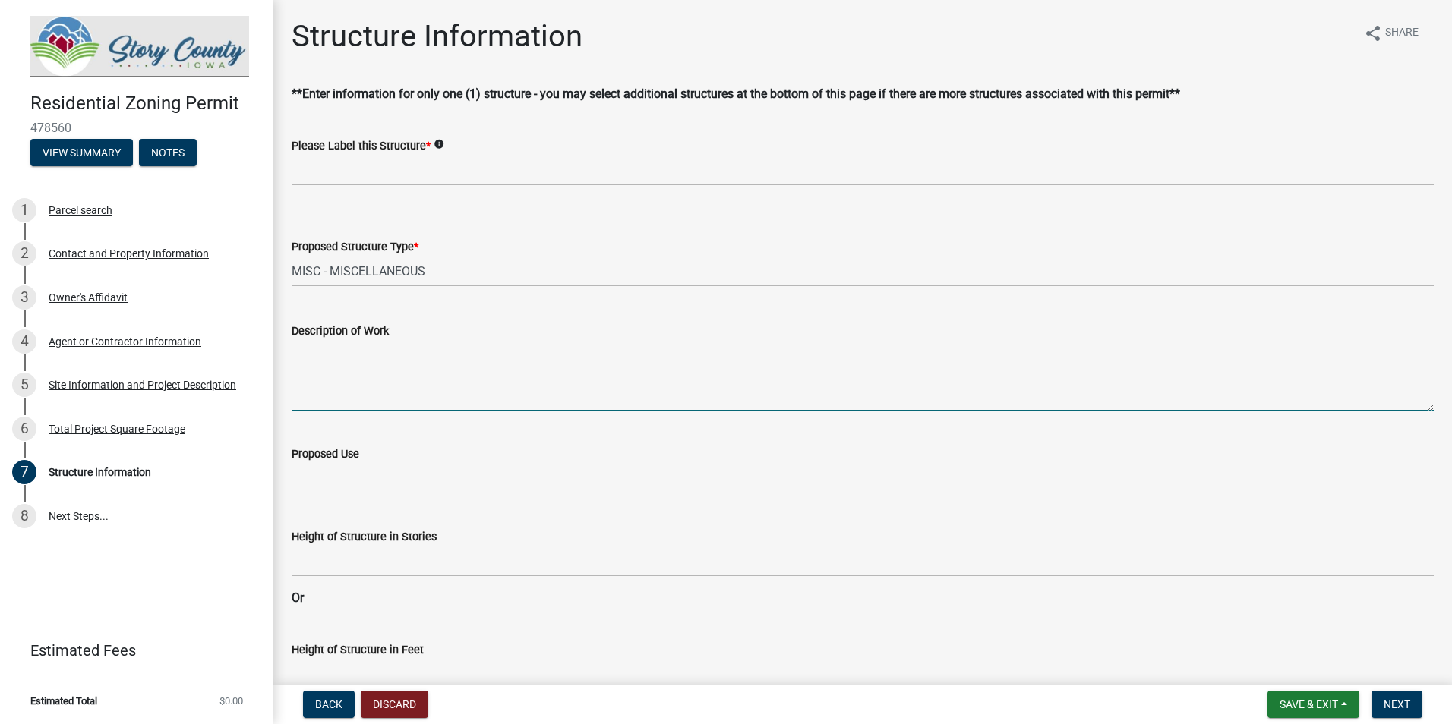
click at [398, 396] on textarea "Description of Work" at bounding box center [863, 375] width 1142 height 71
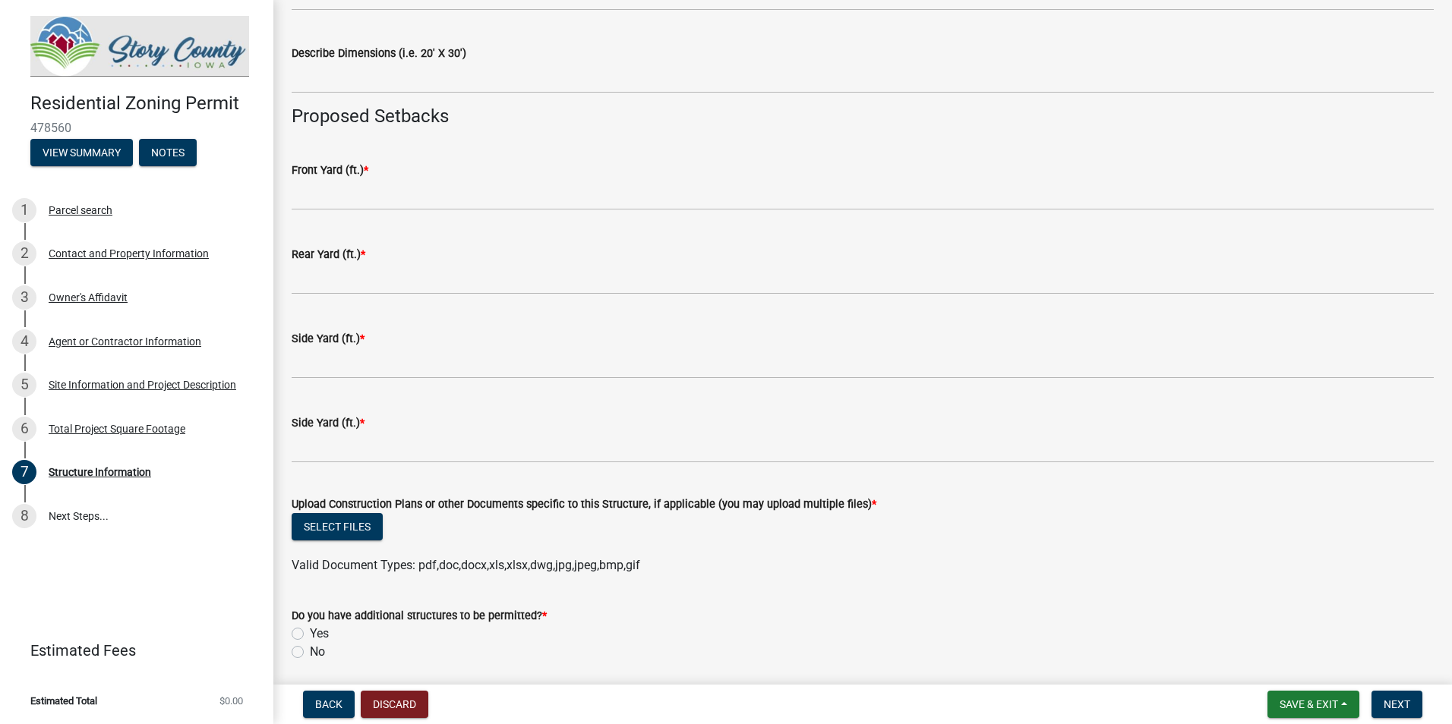
scroll to position [683, 0]
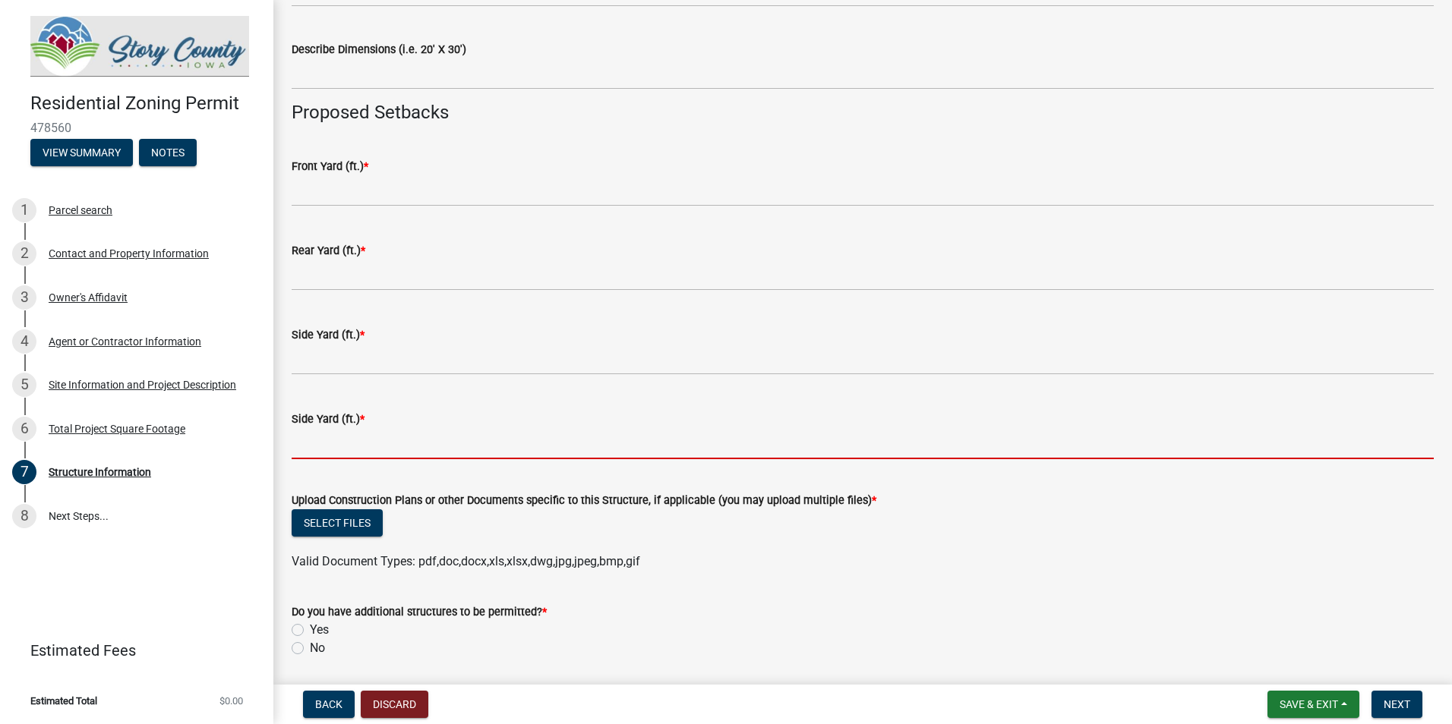
click at [406, 443] on input "text" at bounding box center [863, 443] width 1142 height 31
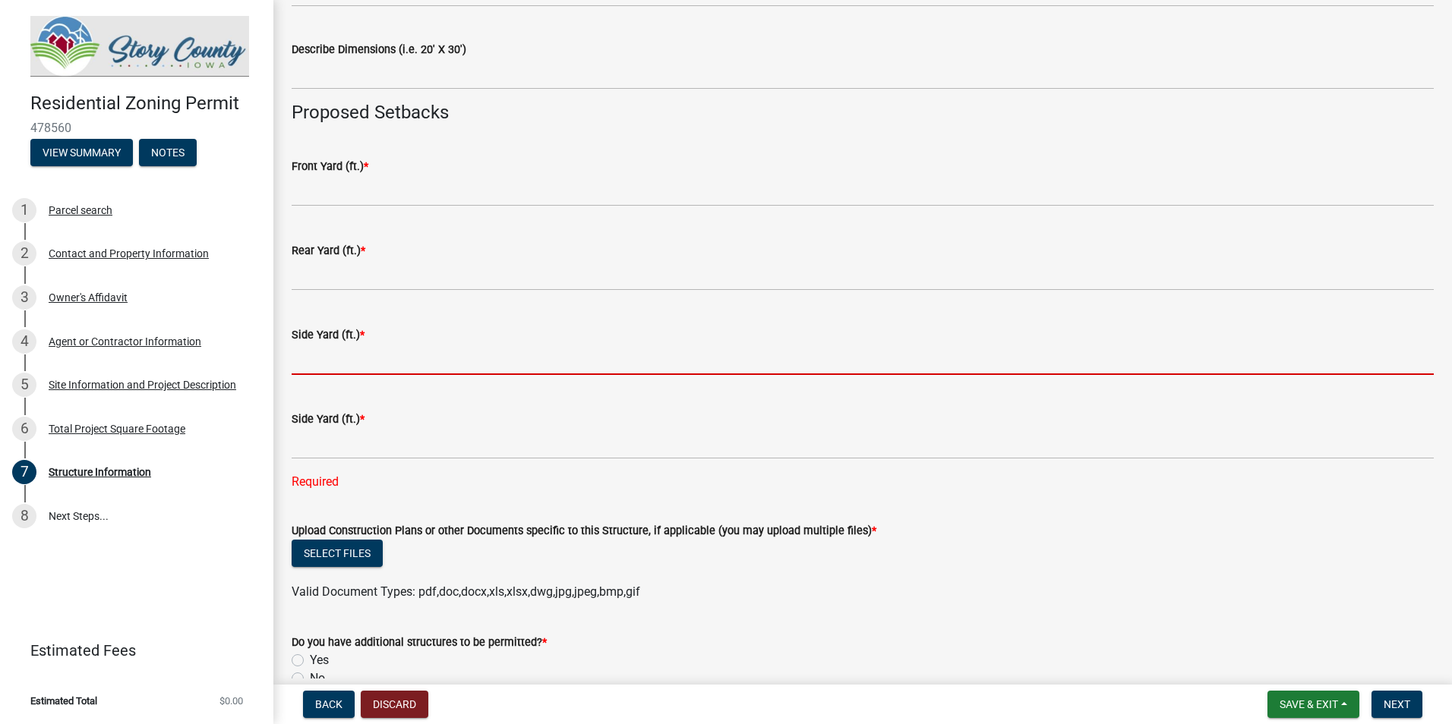
click at [446, 359] on input "text" at bounding box center [863, 359] width 1142 height 31
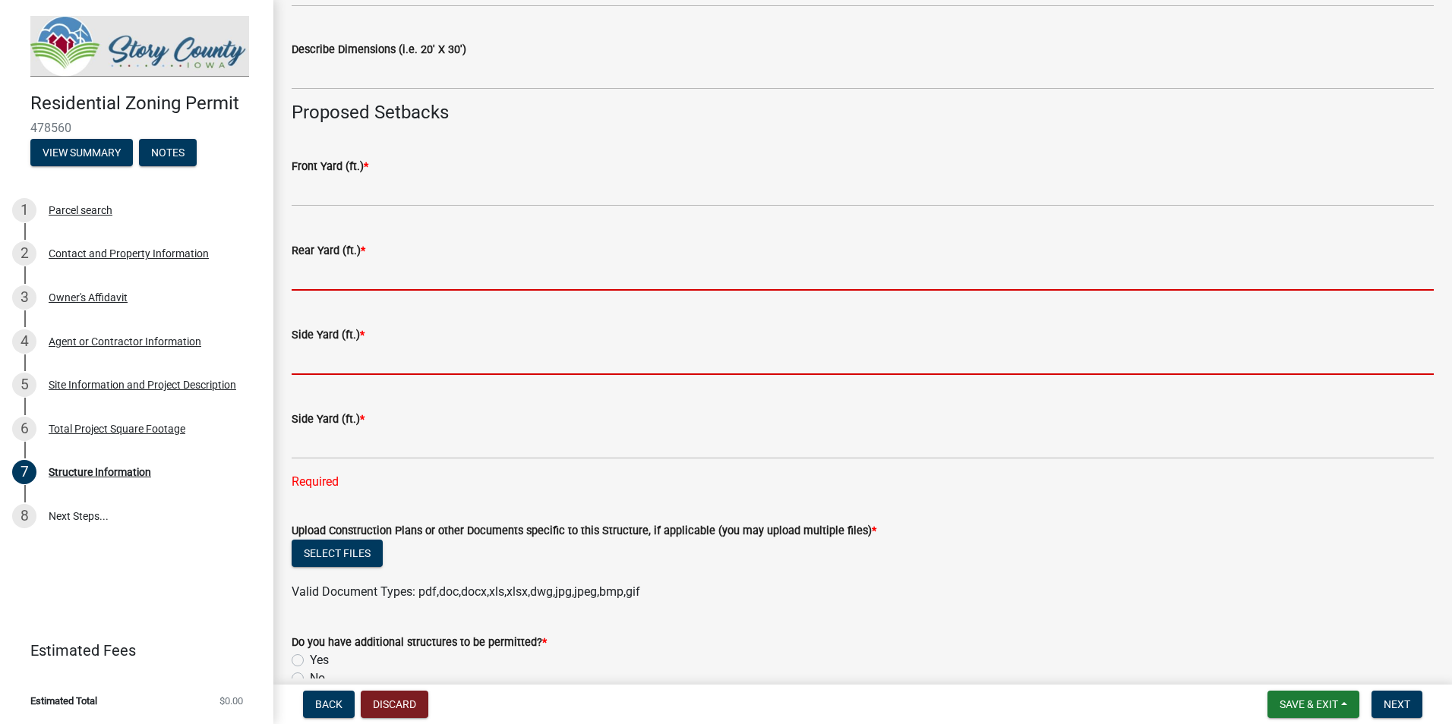
click at [450, 279] on input "text" at bounding box center [863, 275] width 1142 height 31
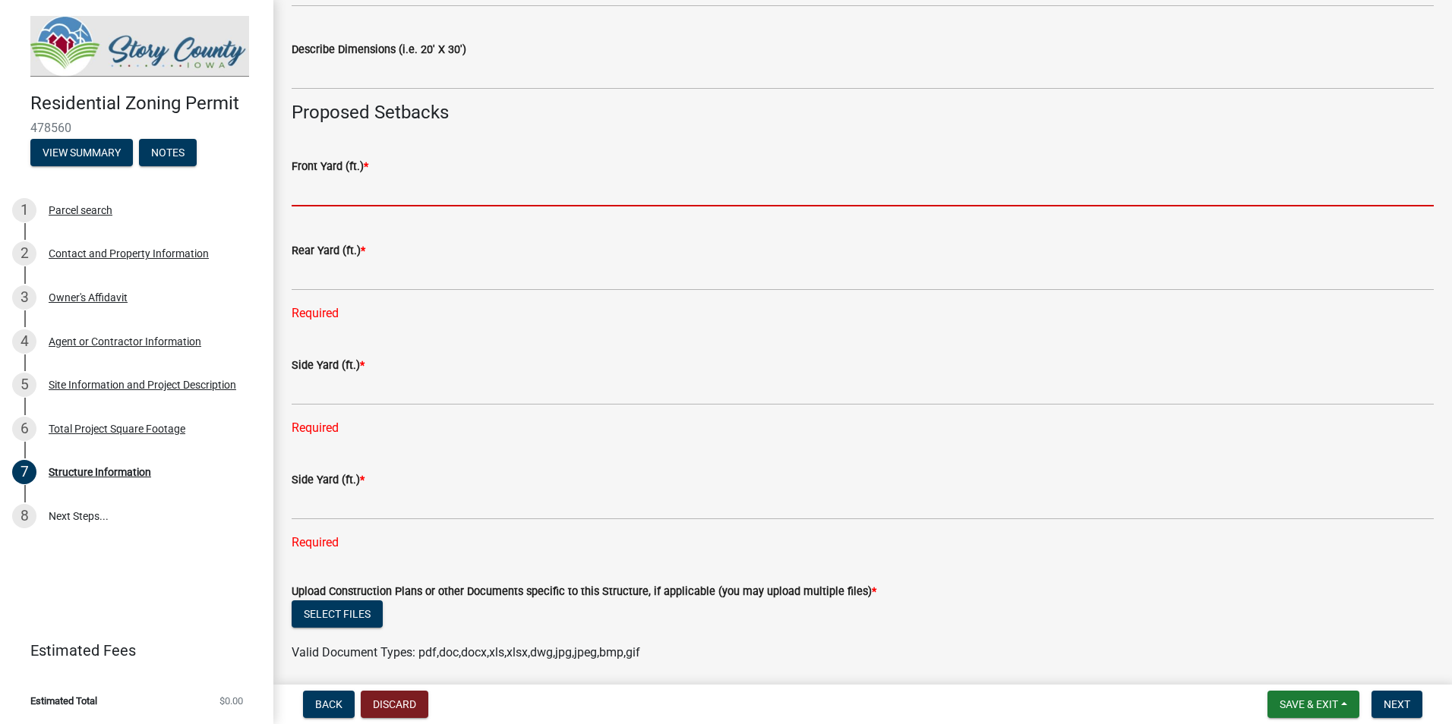
click at [428, 199] on input "text" at bounding box center [863, 190] width 1142 height 31
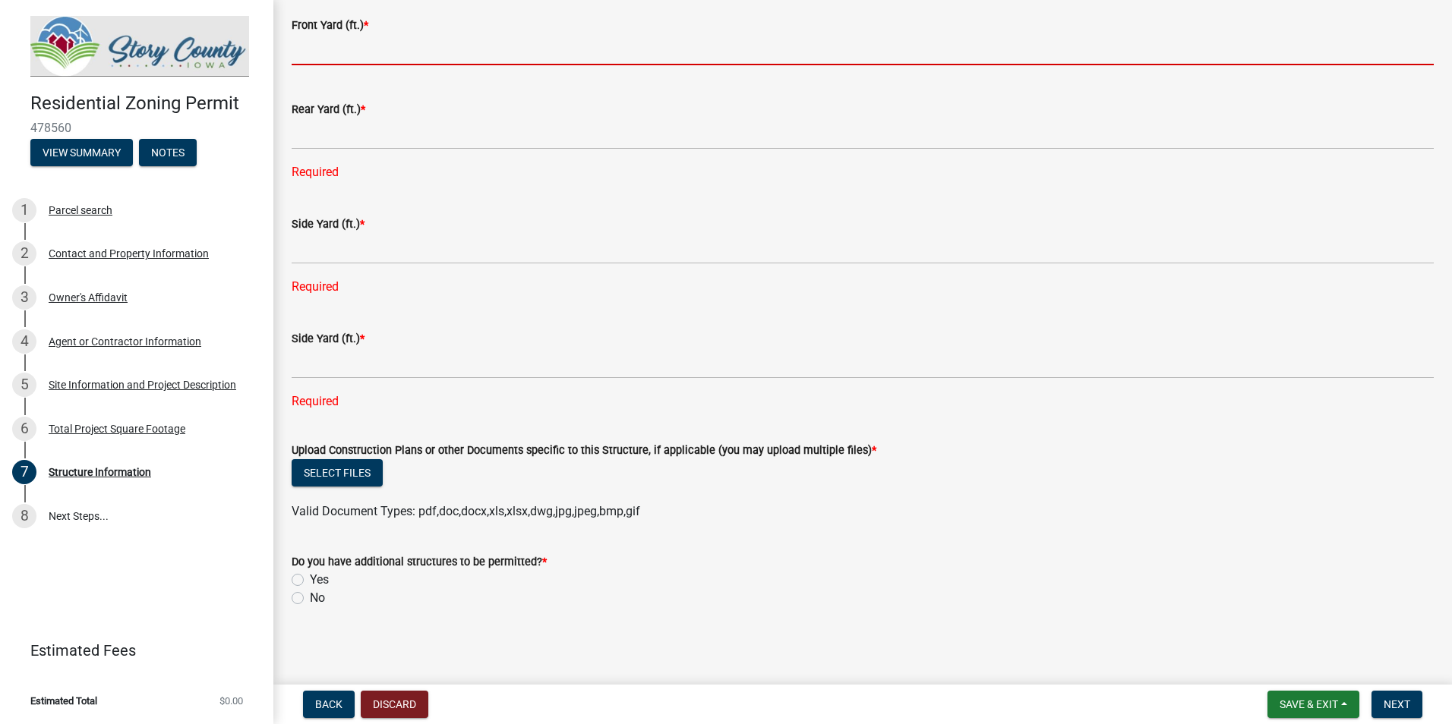
scroll to position [826, 0]
click at [320, 592] on div "Do you have additional structures to be permitted? * Yes No" at bounding box center [863, 578] width 1142 height 55
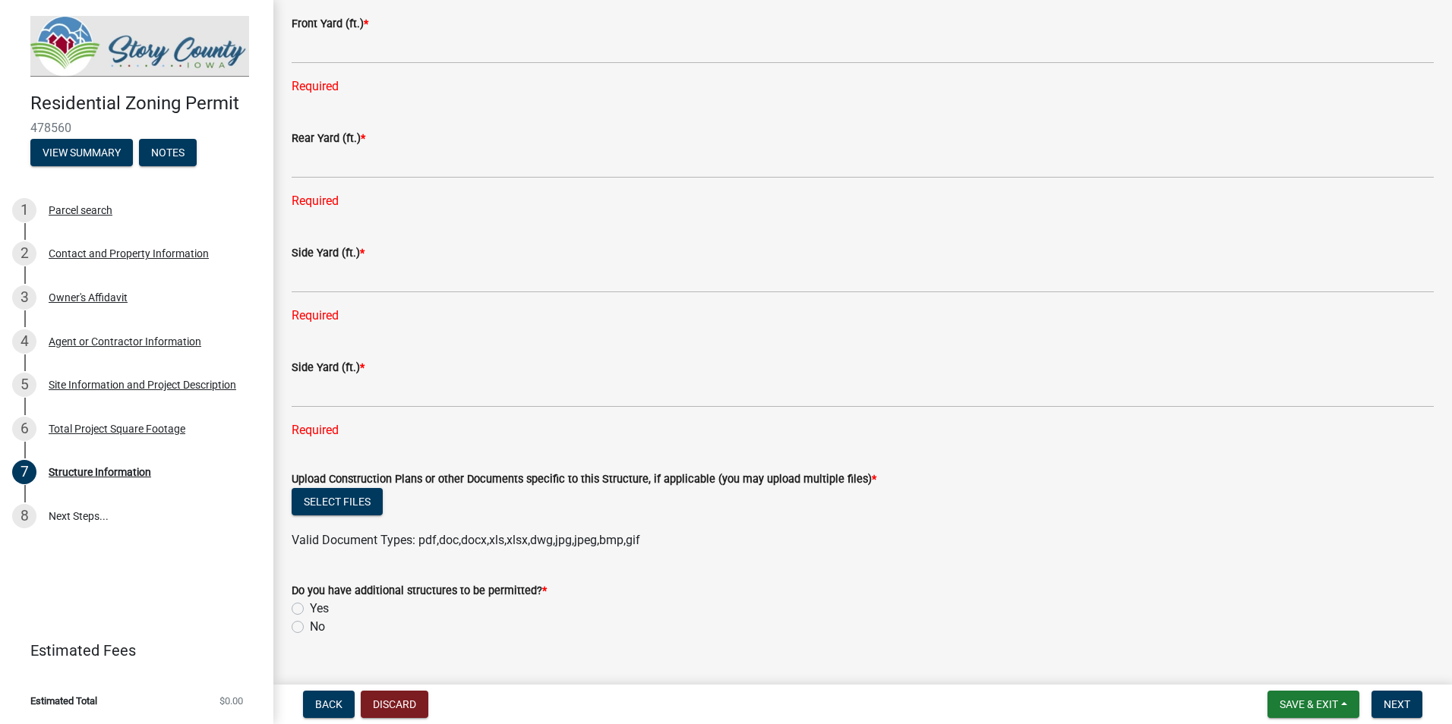
click at [313, 630] on label "No" at bounding box center [317, 627] width 15 height 18
click at [313, 628] on input "No" at bounding box center [315, 623] width 10 height 10
radio input "true"
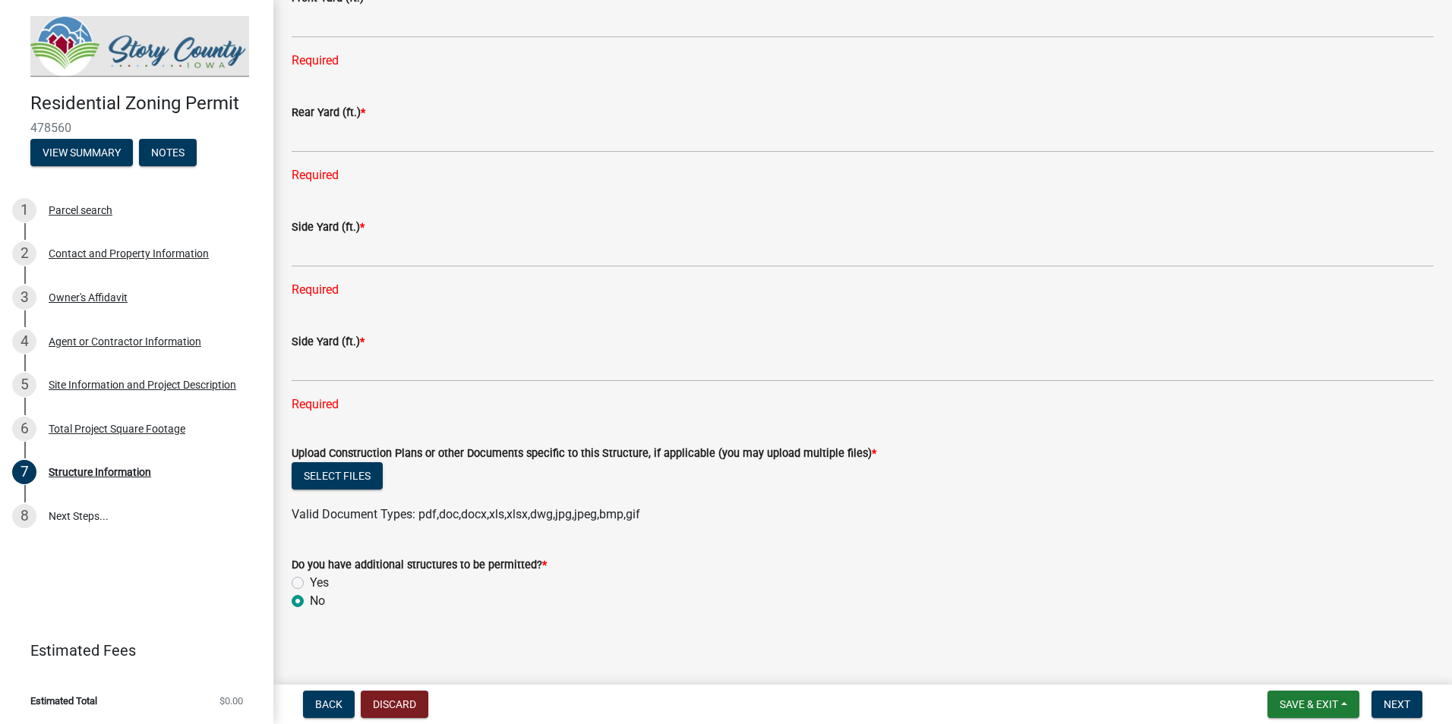
scroll to position [857, 0]
